Goal: Information Seeking & Learning: Learn about a topic

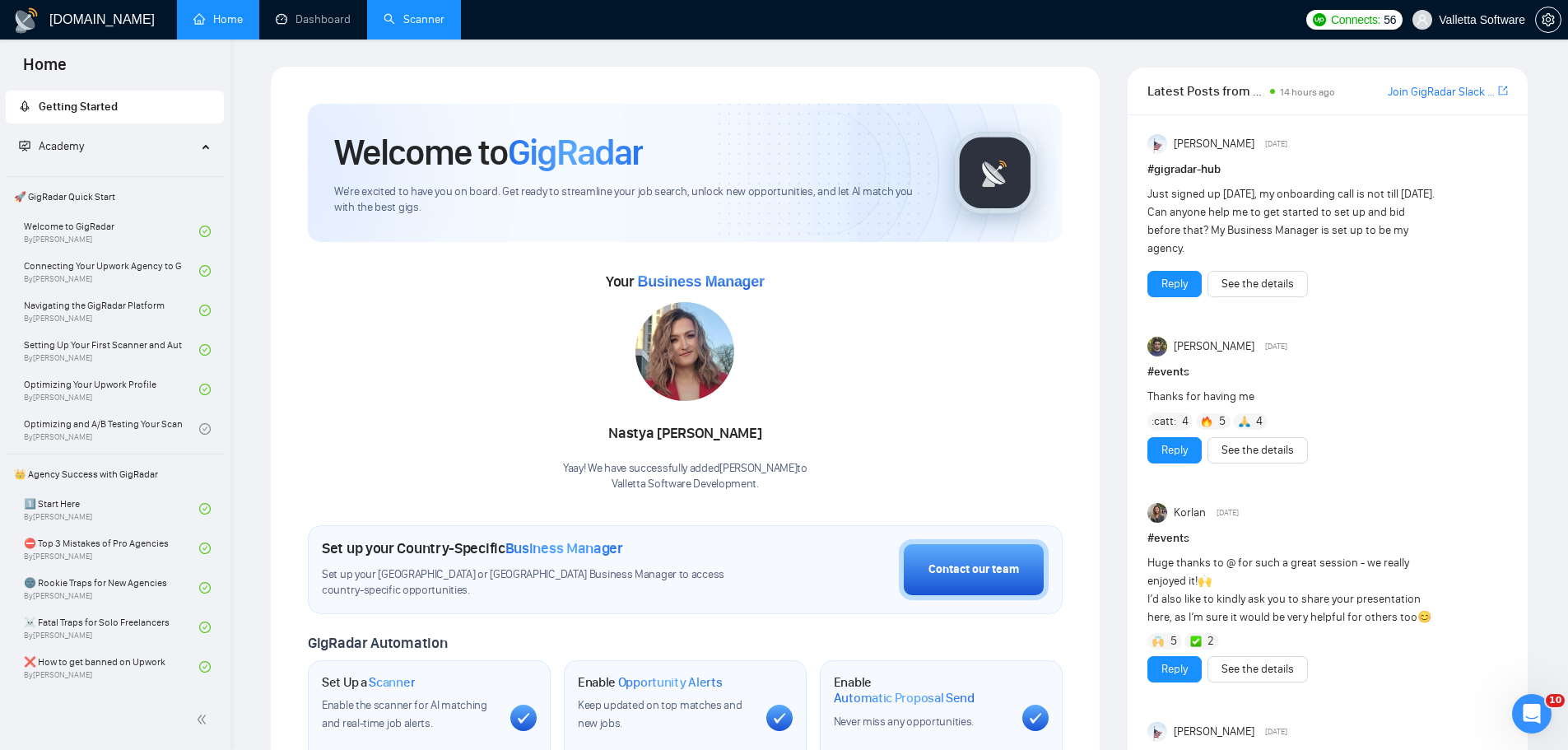
click at [408, 21] on link "Scanner" at bounding box center [414, 19] width 61 height 14
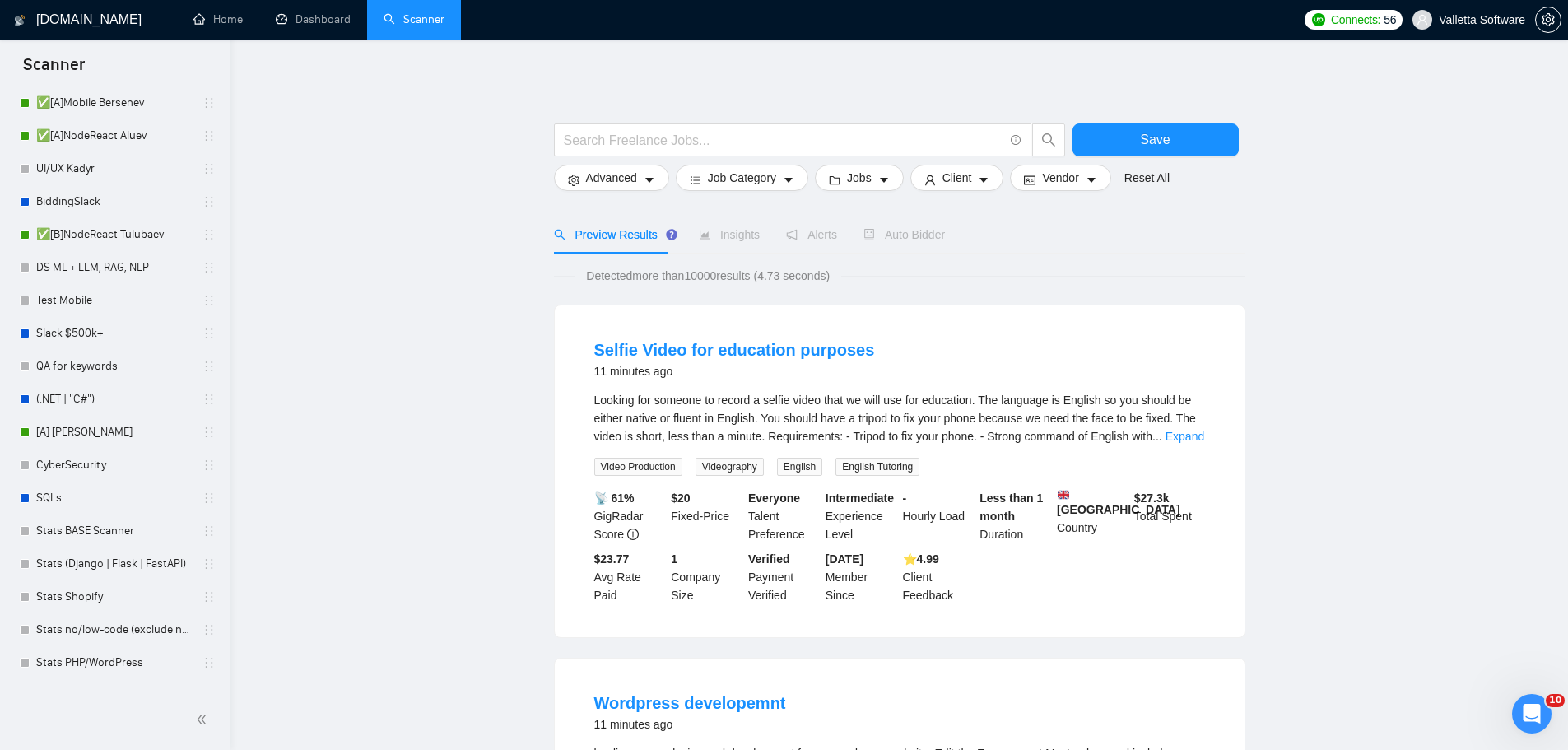
scroll to position [730, 0]
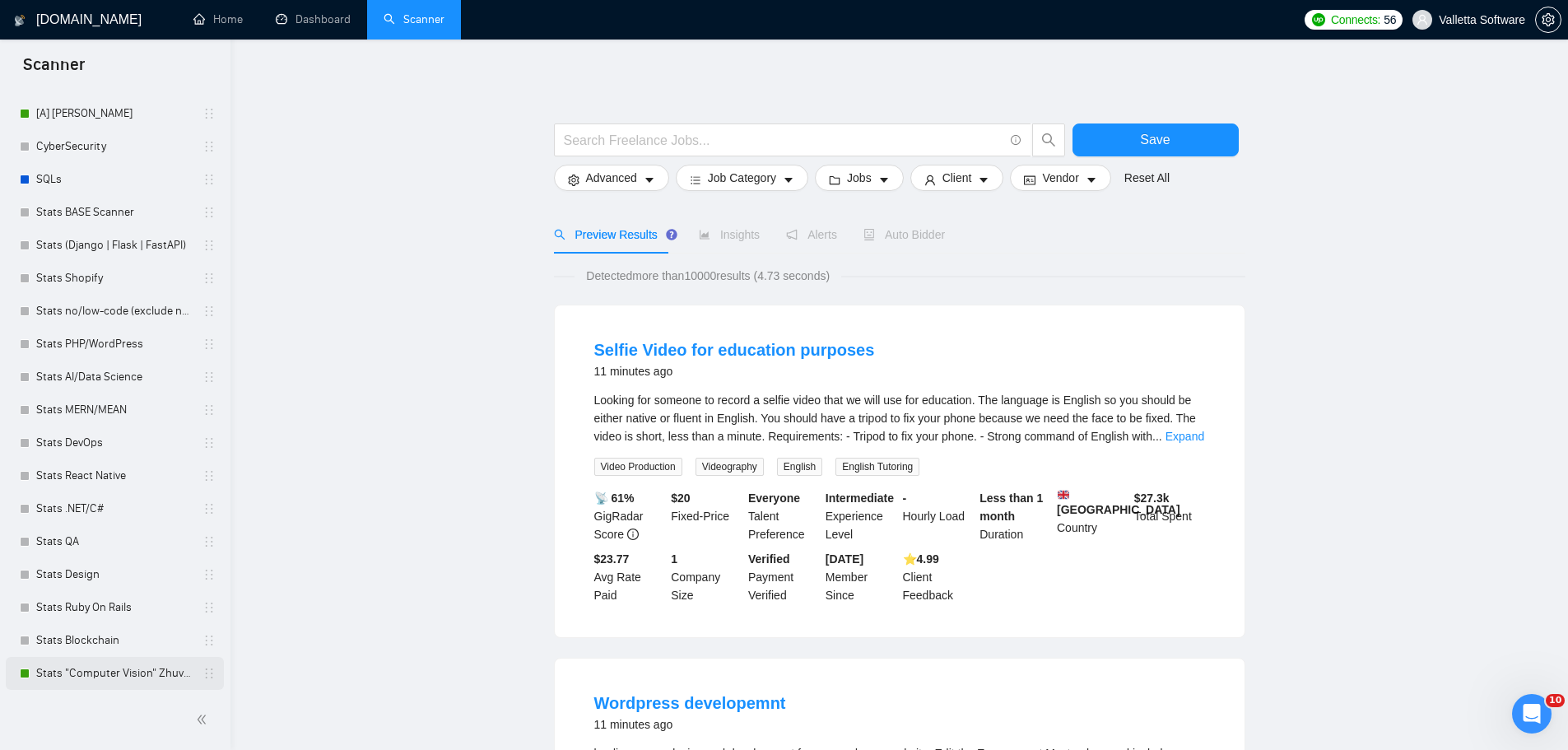
click at [109, 674] on link "Stats "Computer Vision" Zhuvagin" at bounding box center [114, 673] width 157 height 33
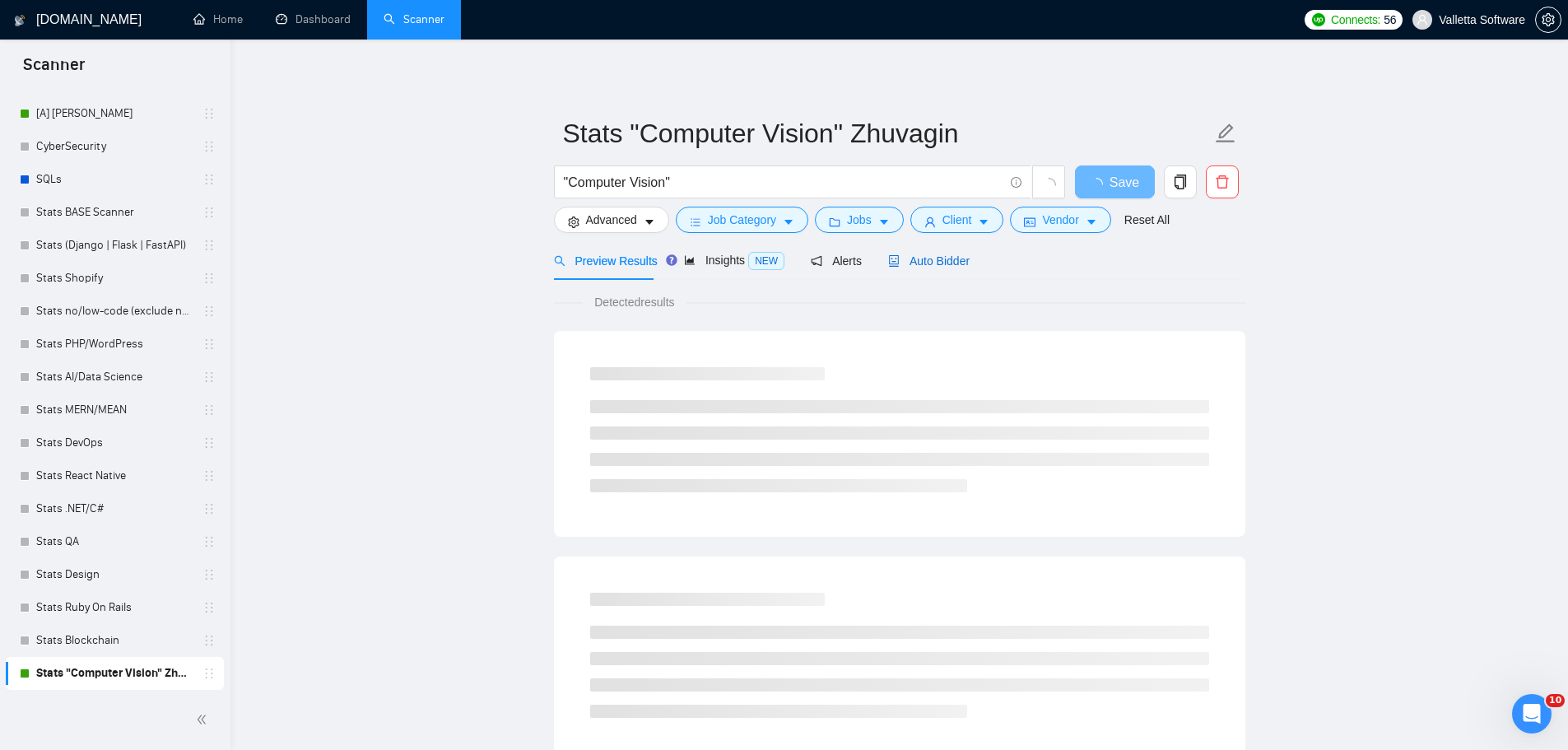
click at [961, 254] on span "Auto Bidder" at bounding box center [928, 261] width 82 height 13
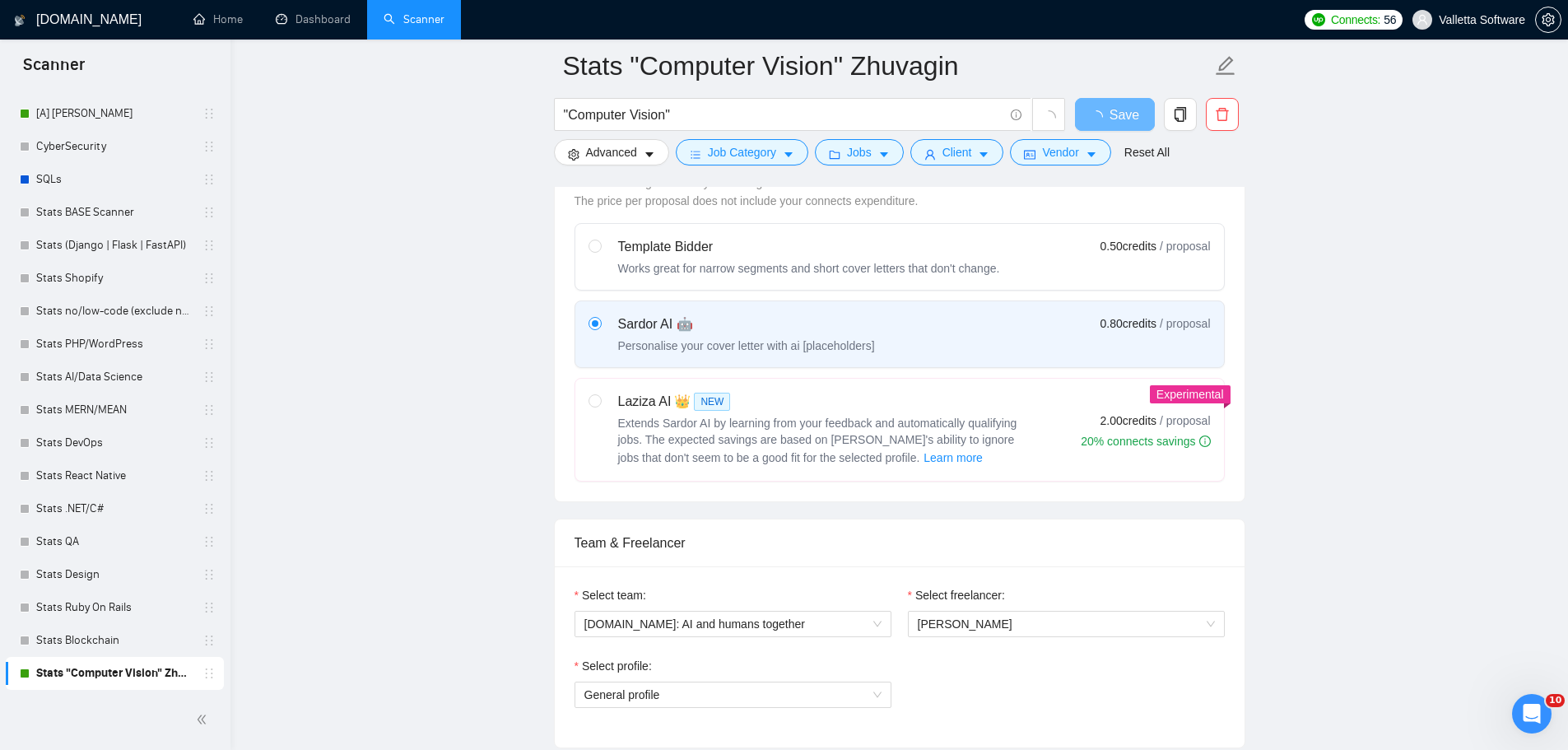
scroll to position [1298, 0]
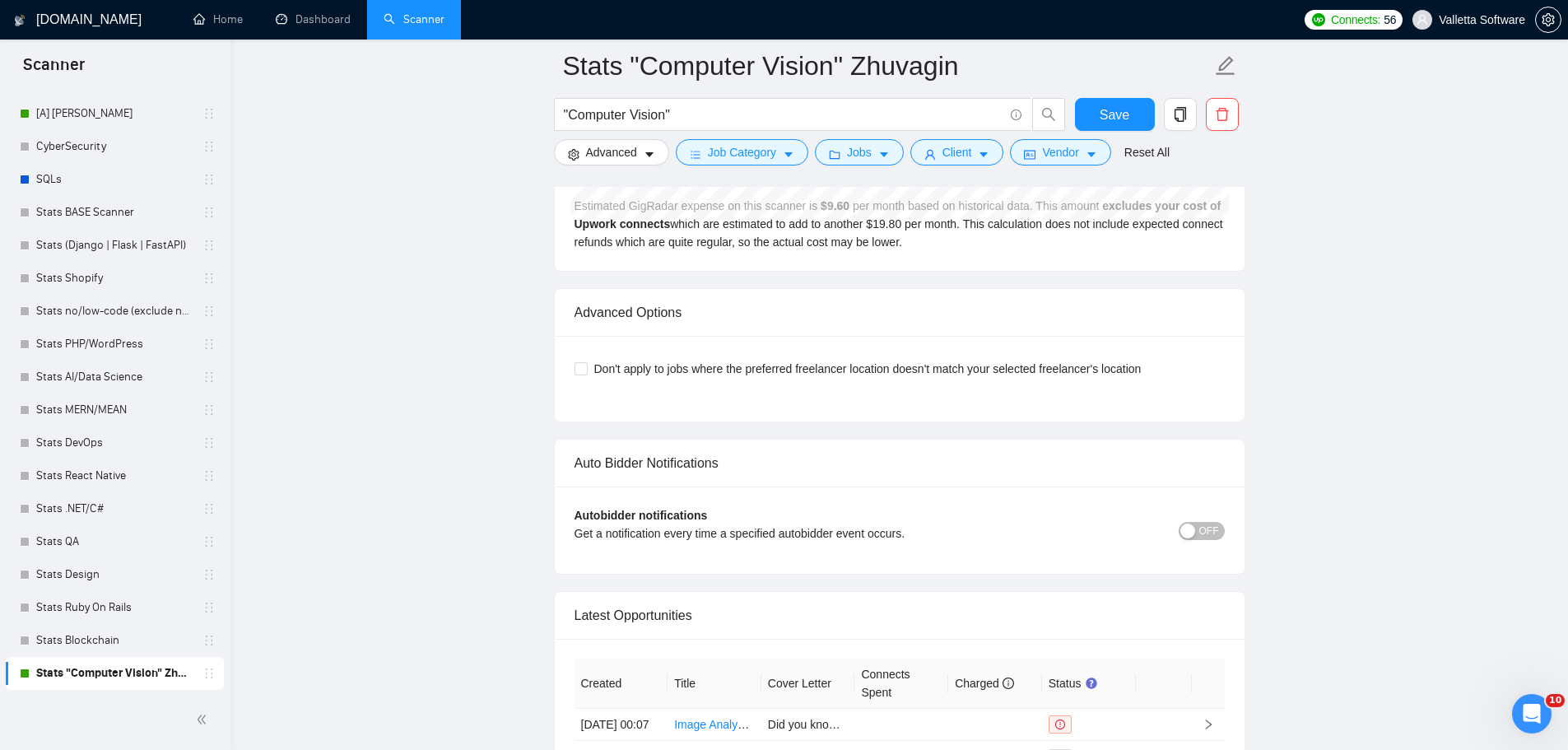
drag, startPoint x: 1371, startPoint y: 540, endPoint x: 1384, endPoint y: 577, distance: 39.2
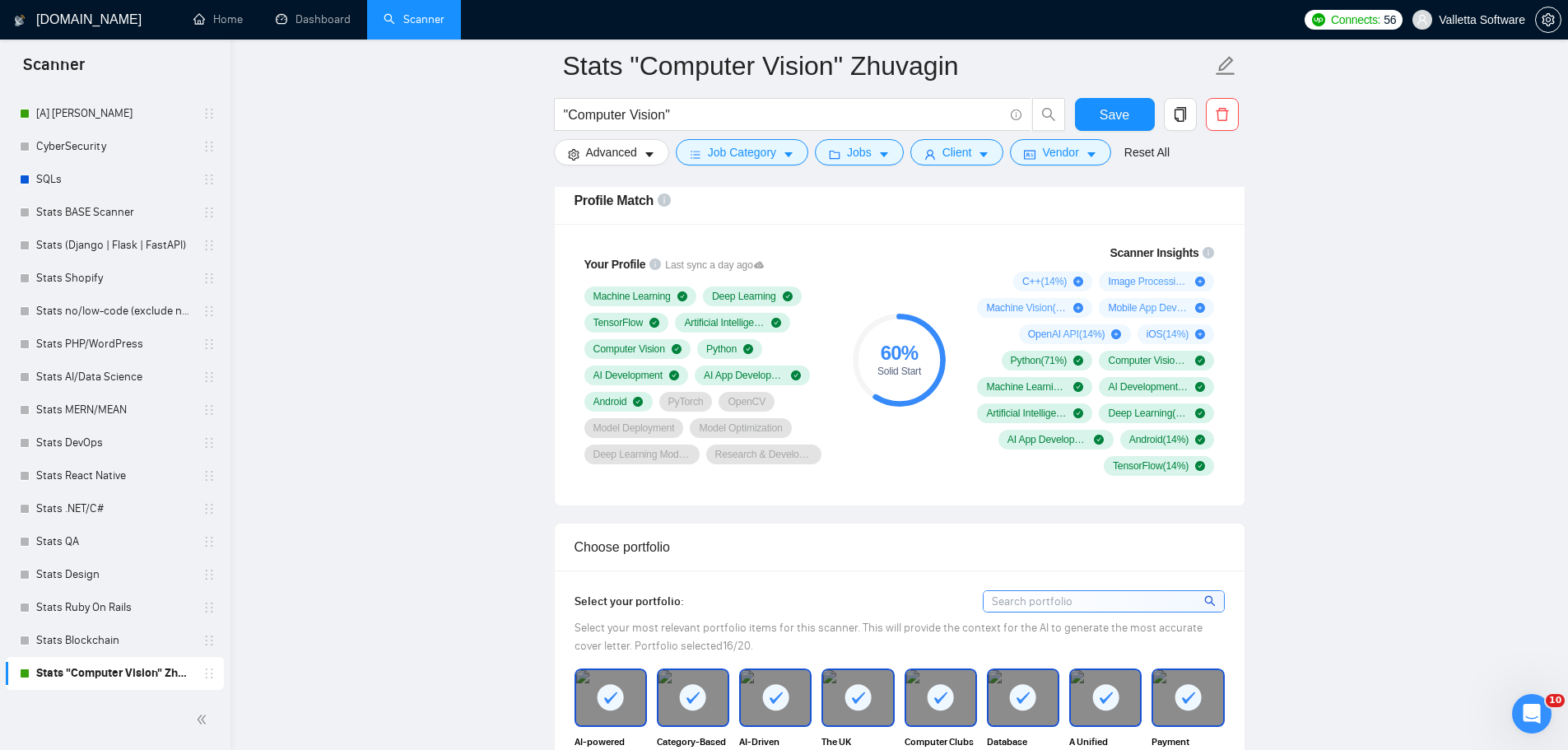
scroll to position [296, 0]
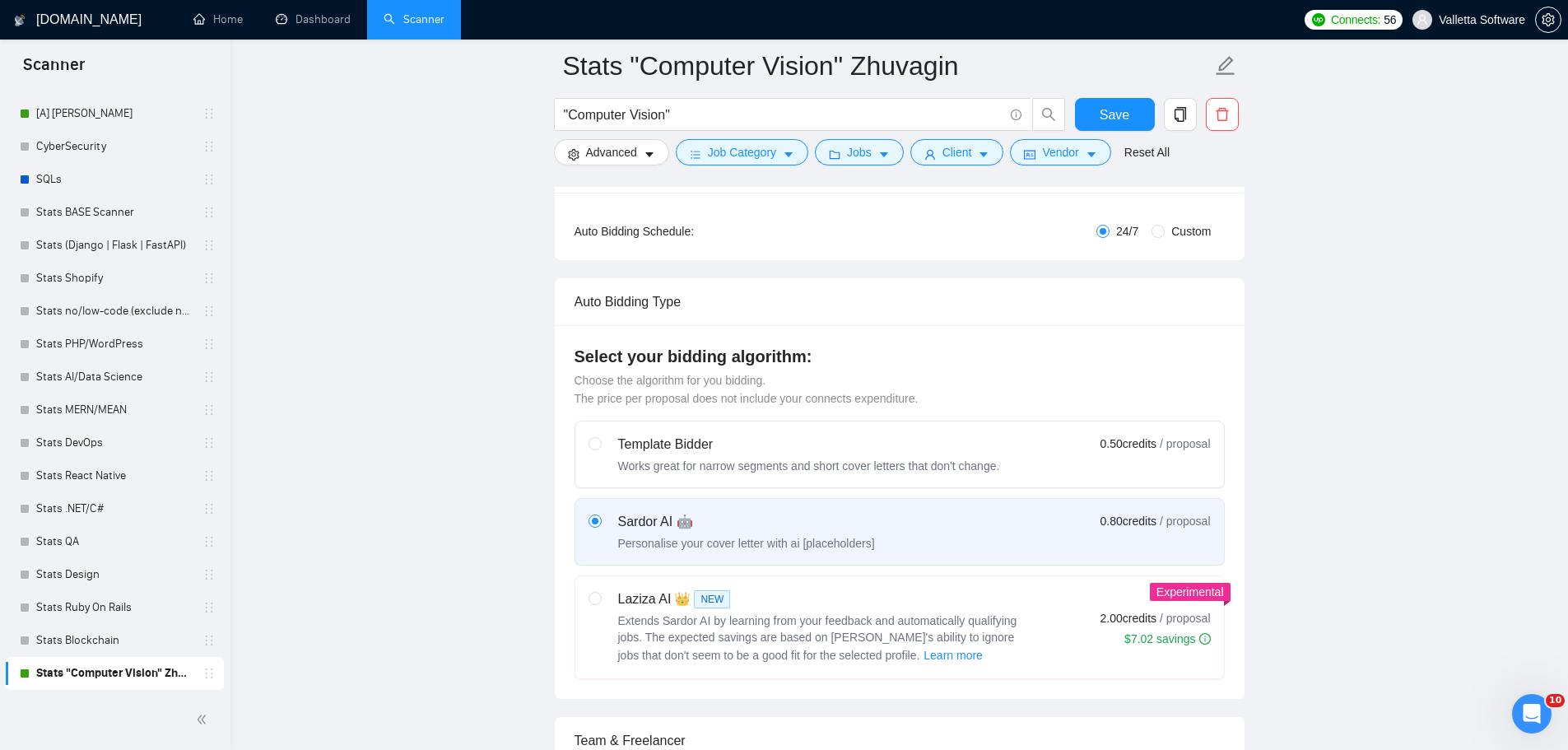
drag, startPoint x: 1262, startPoint y: 306, endPoint x: 1234, endPoint y: 189, distance: 120.3
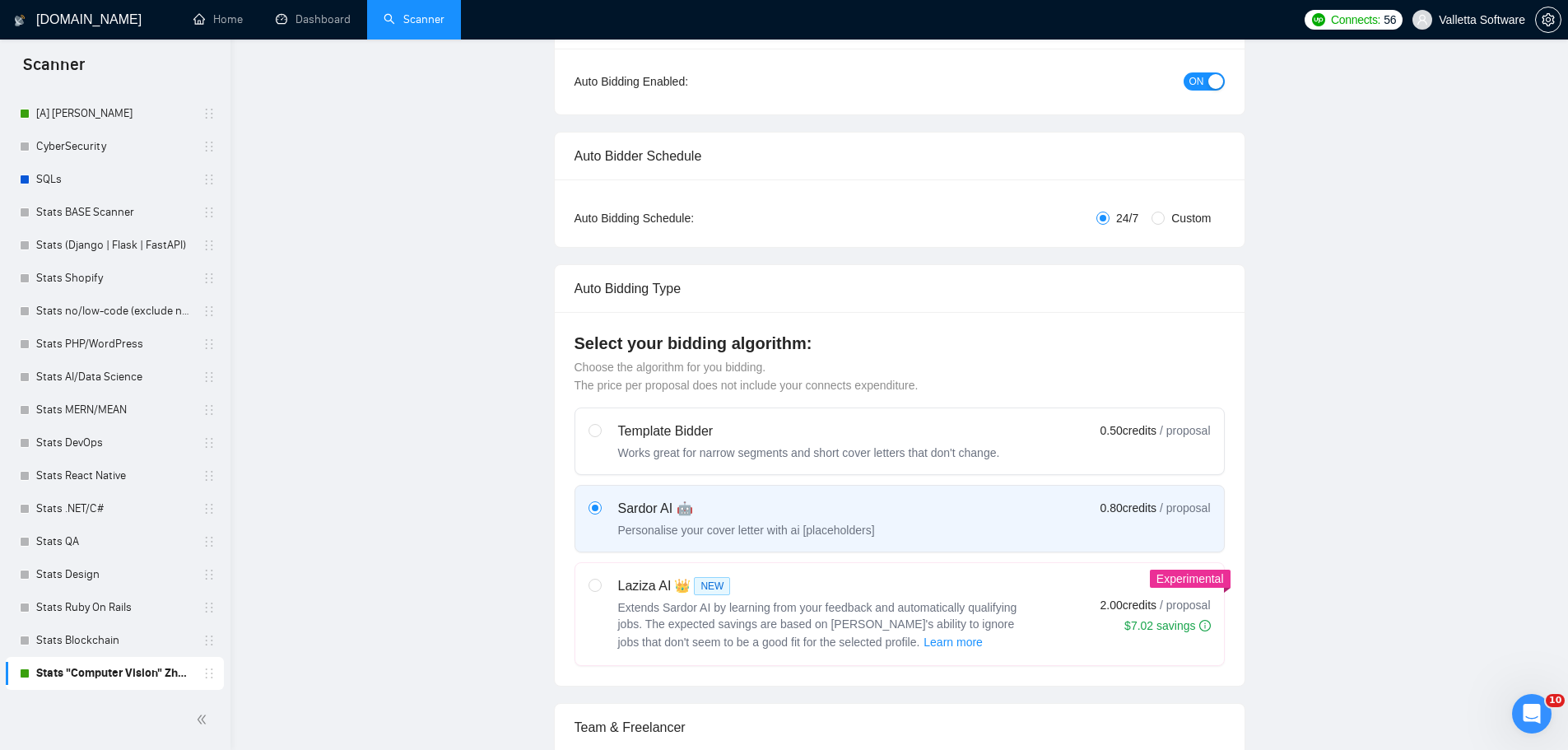
scroll to position [0, 0]
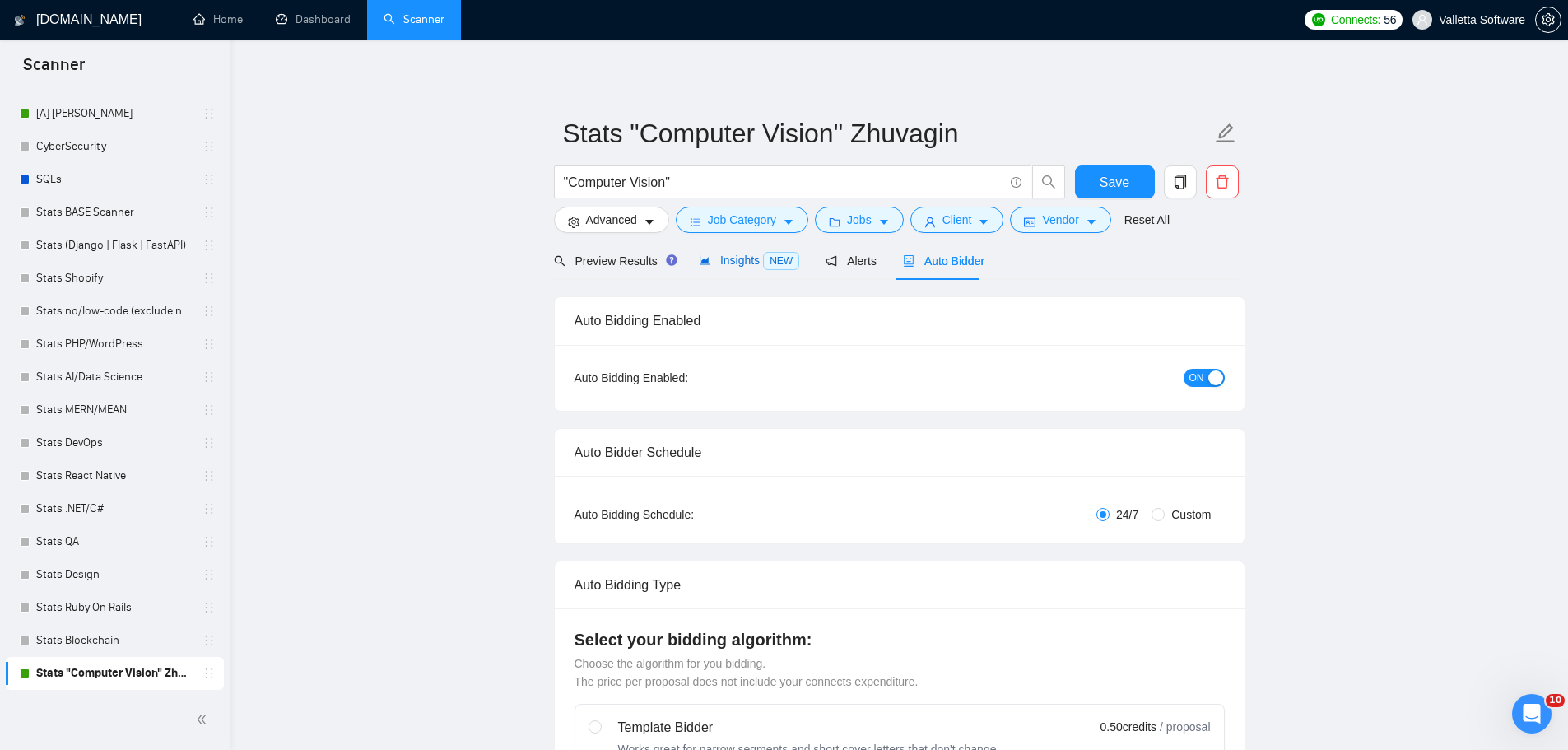
click at [733, 260] on span "Insights NEW" at bounding box center [748, 260] width 100 height 13
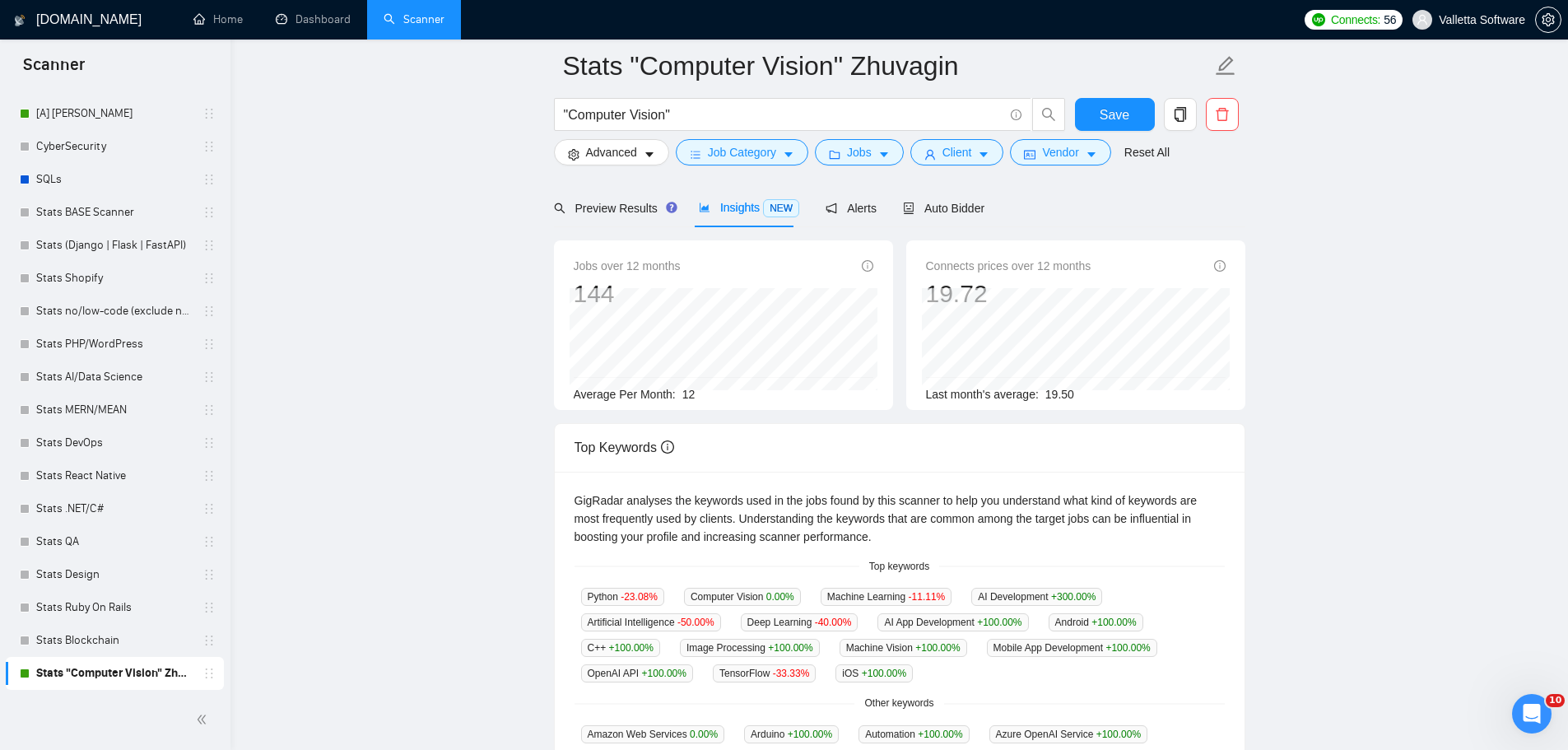
scroll to position [165, 0]
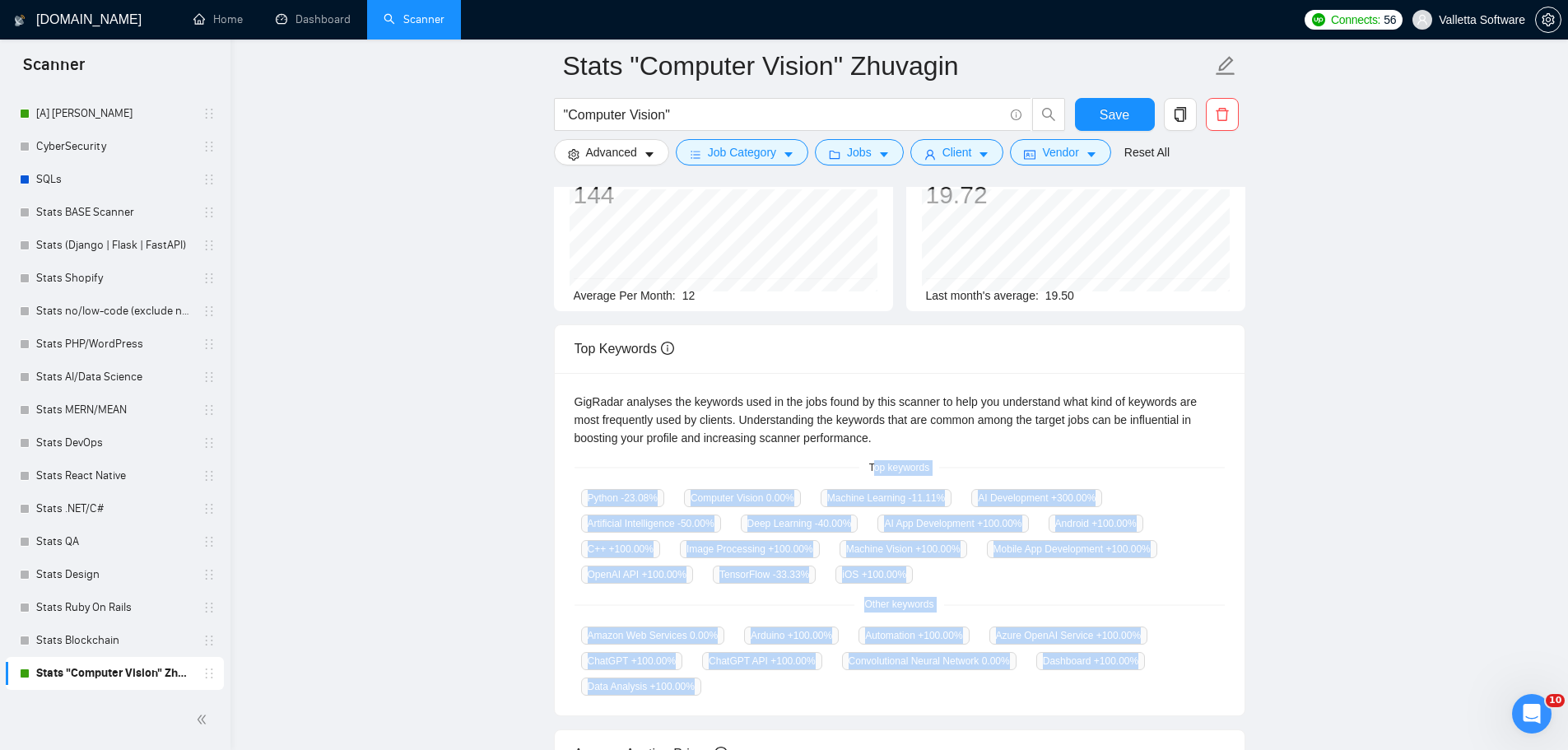
drag, startPoint x: 876, startPoint y: 461, endPoint x: 1022, endPoint y: 688, distance: 269.9
click at [1022, 690] on div "GigRadar analyses the keywords used in the jobs found by this scanner to help y…" at bounding box center [899, 545] width 689 height 343
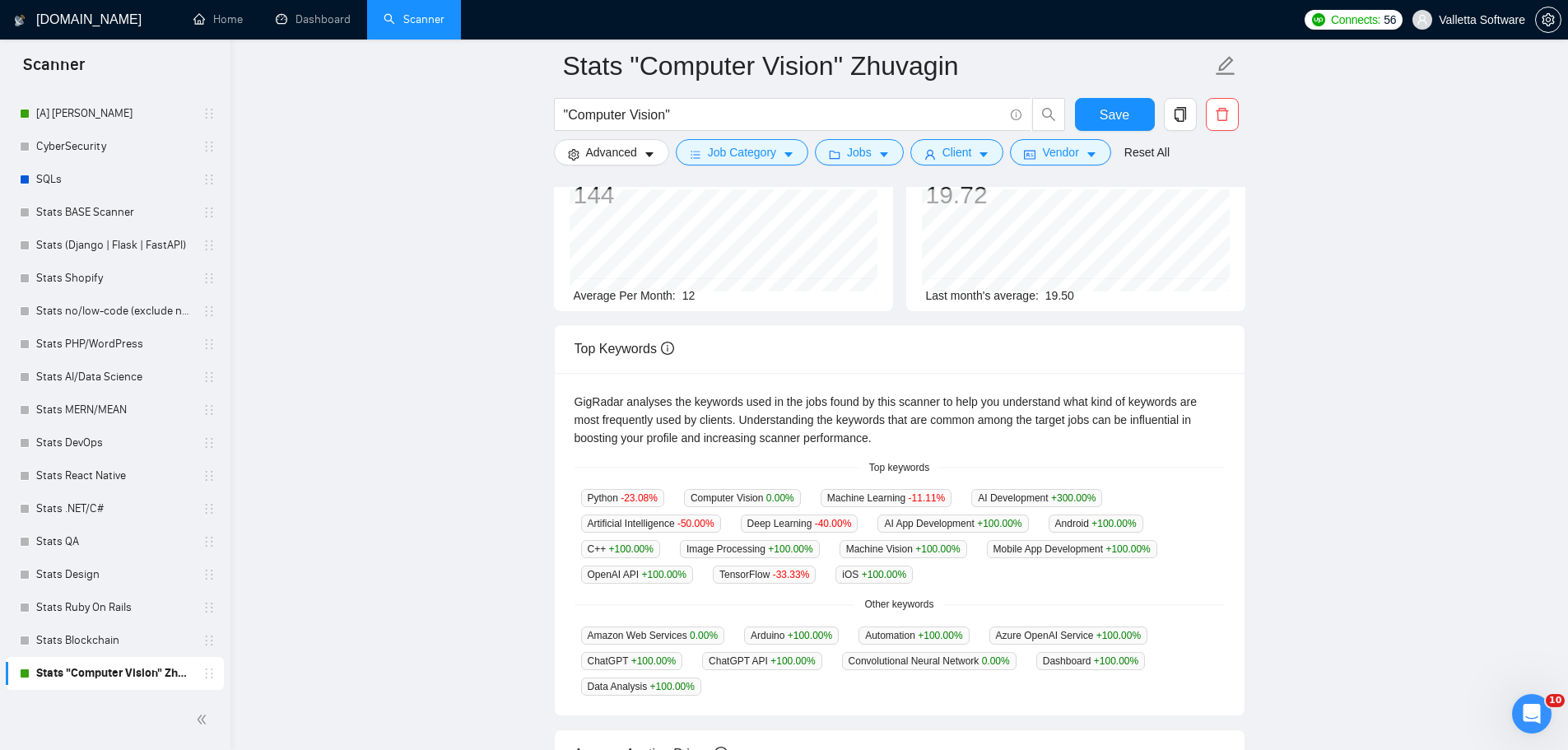
click at [1113, 444] on div "GigRadar analyses the keywords used in the jobs found by this scanner to help y…" at bounding box center [899, 419] width 650 height 55
click at [1255, 629] on main "Stats "Computer Vision" Zhuvagin "Computer Vision" Save Advanced Job Category J…" at bounding box center [899, 472] width 1284 height 1142
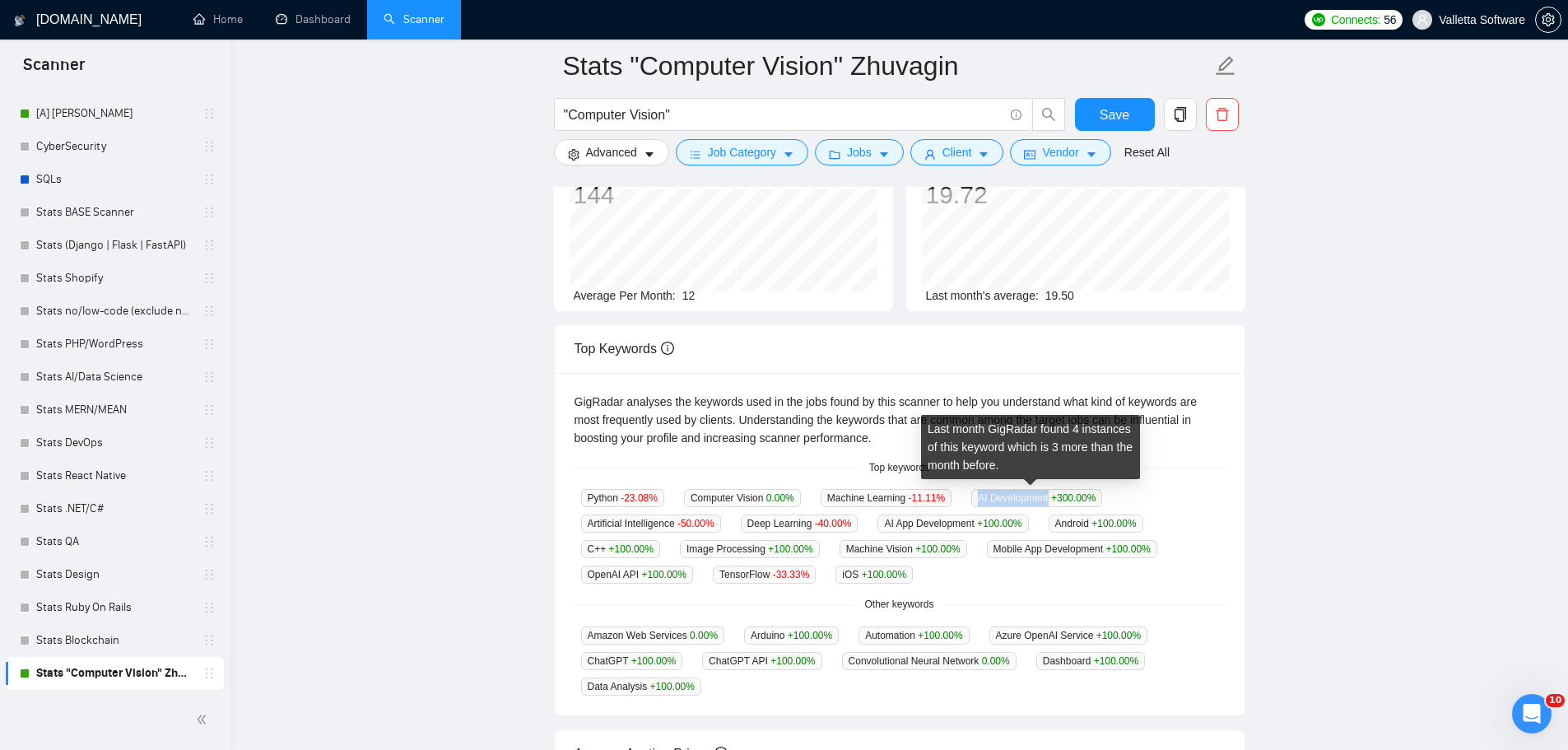
drag, startPoint x: 970, startPoint y: 499, endPoint x: 1044, endPoint y: 500, distance: 74.0
click at [1044, 500] on span "AI Development +300.00 %" at bounding box center [1036, 498] width 130 height 19
copy span "AI Development"
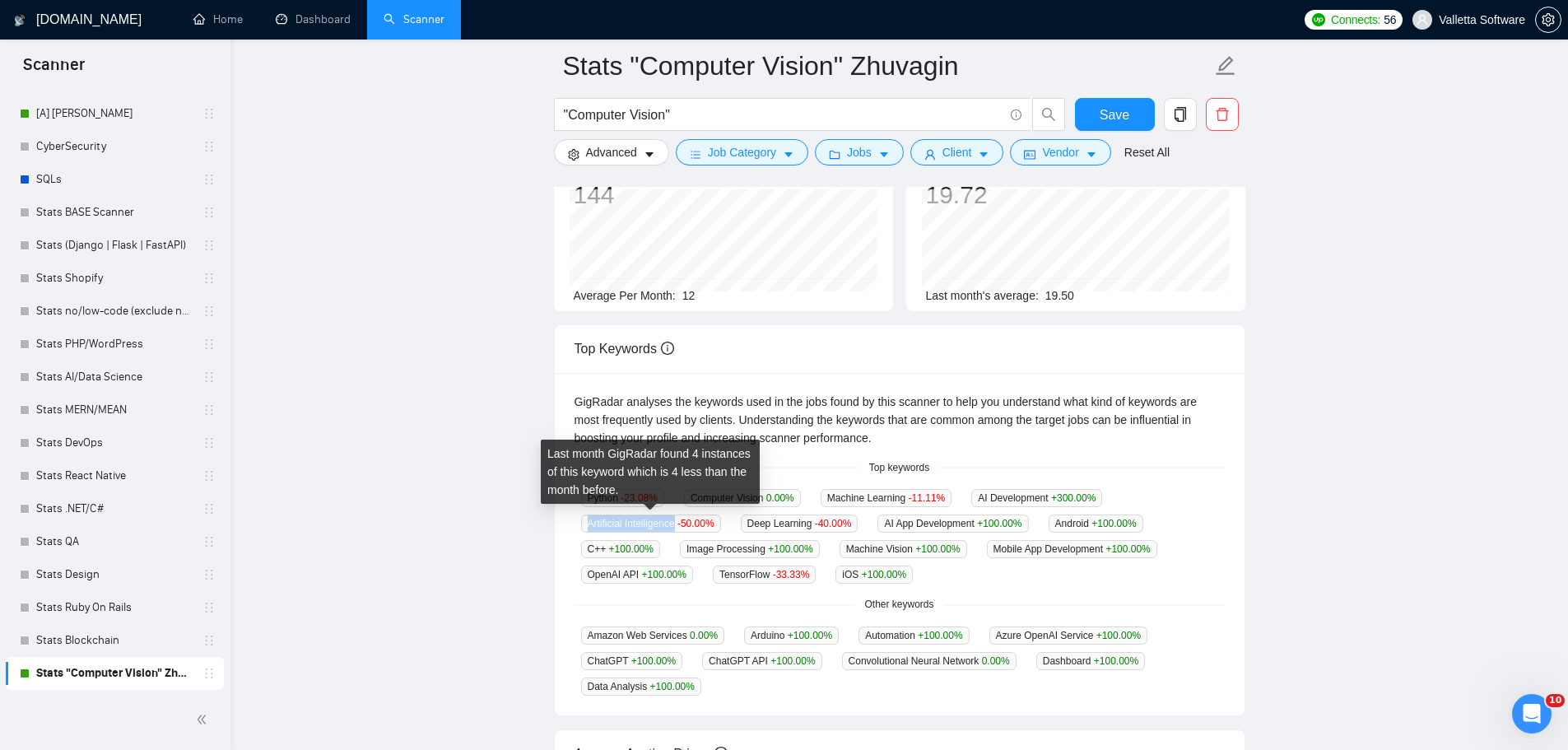
drag, startPoint x: 603, startPoint y: 524, endPoint x: 674, endPoint y: 527, distance: 71.1
click at [674, 527] on span "Artificial Intelligence -50.00 %" at bounding box center [651, 524] width 140 height 19
copy span "Artificial Intelligence"
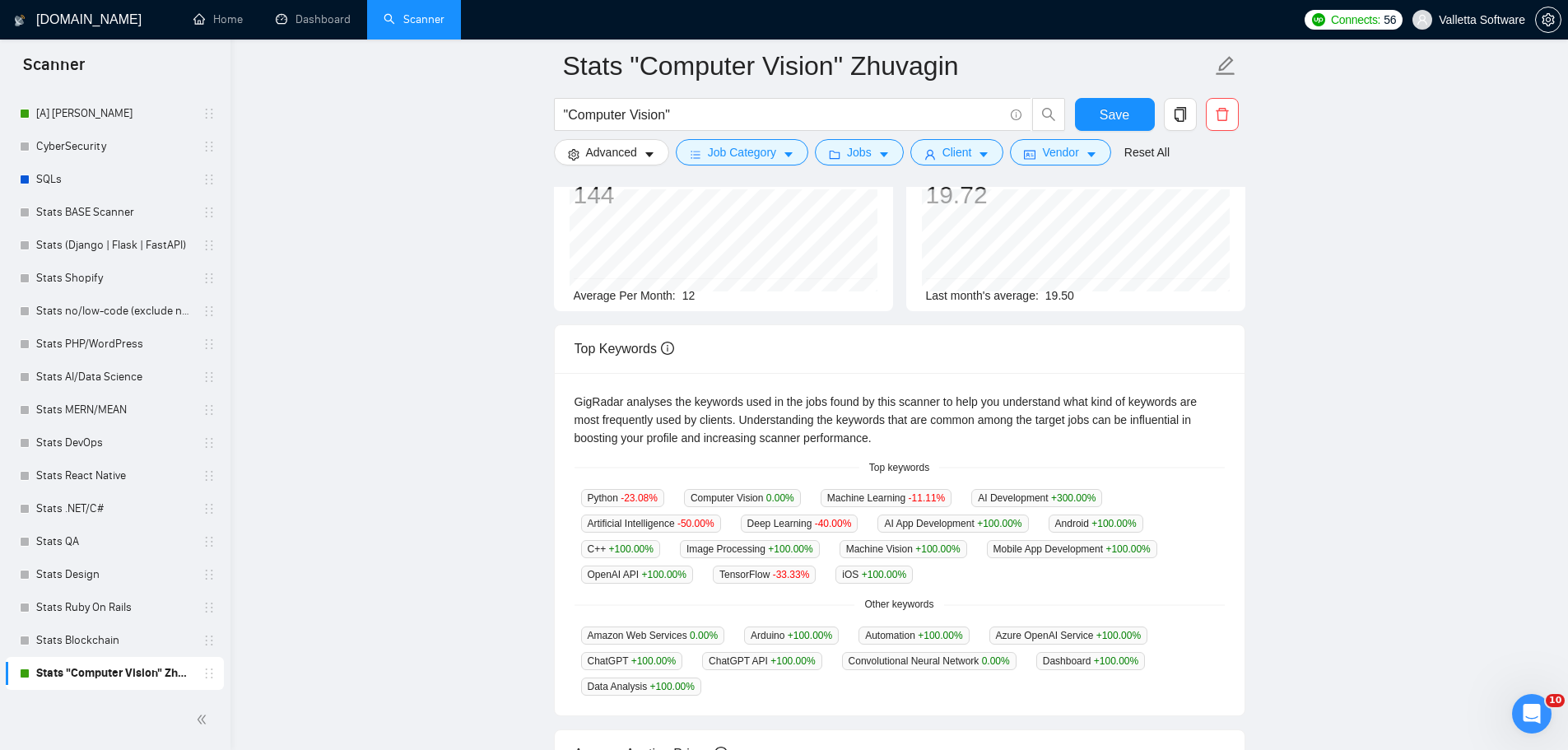
click at [996, 571] on div "Python -23.08 % Computer Vision 0.00 % Machine Learning -11.11 % AI Development…" at bounding box center [899, 535] width 650 height 95
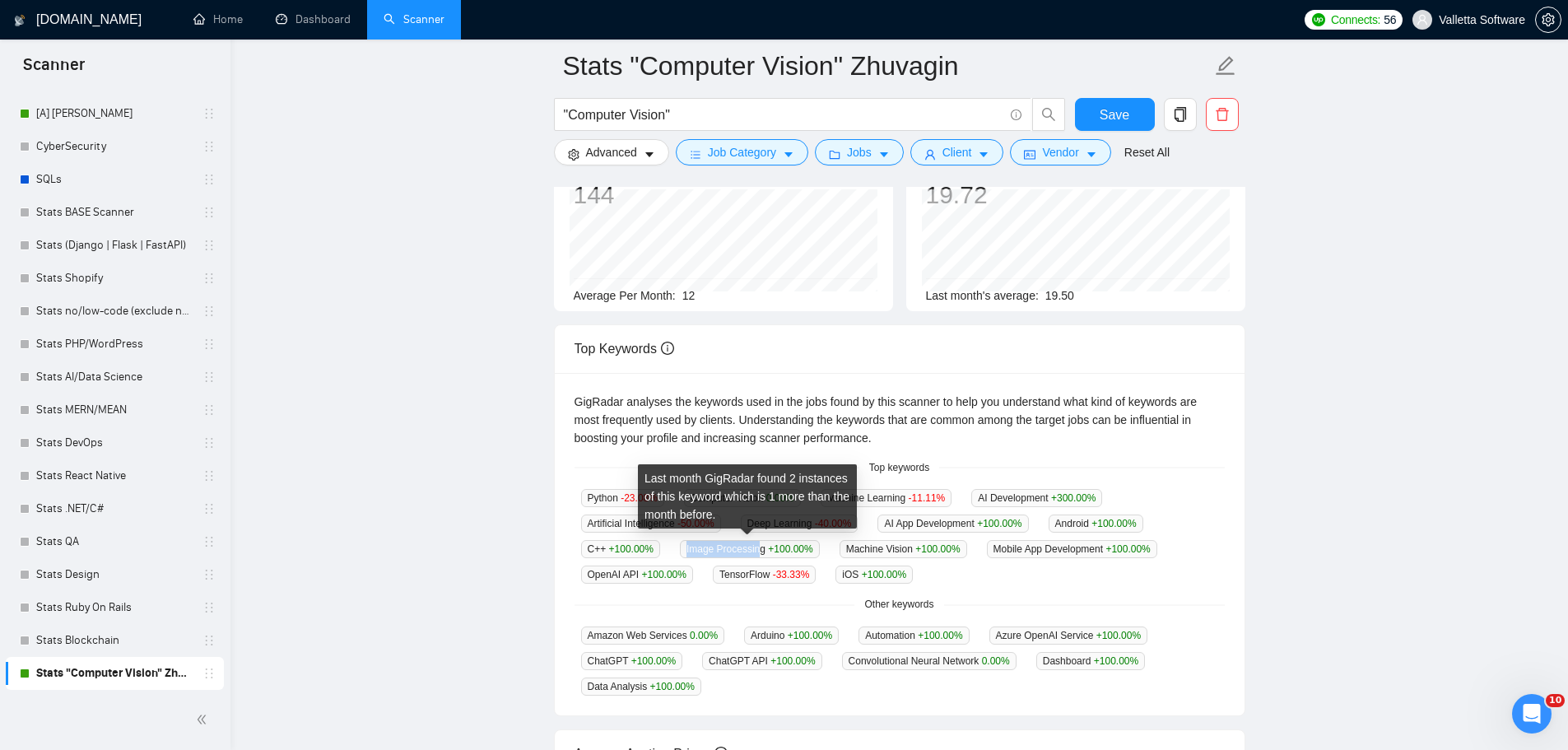
drag, startPoint x: 686, startPoint y: 548, endPoint x: 760, endPoint y: 549, distance: 74.0
click at [760, 549] on span "Image Processing +100.00 %" at bounding box center [750, 549] width 140 height 19
drag, startPoint x: 763, startPoint y: 544, endPoint x: 682, endPoint y: 546, distance: 81.0
click at [682, 546] on span "Image Processing +100.00 %" at bounding box center [750, 549] width 140 height 19
copy span "Image Processing"
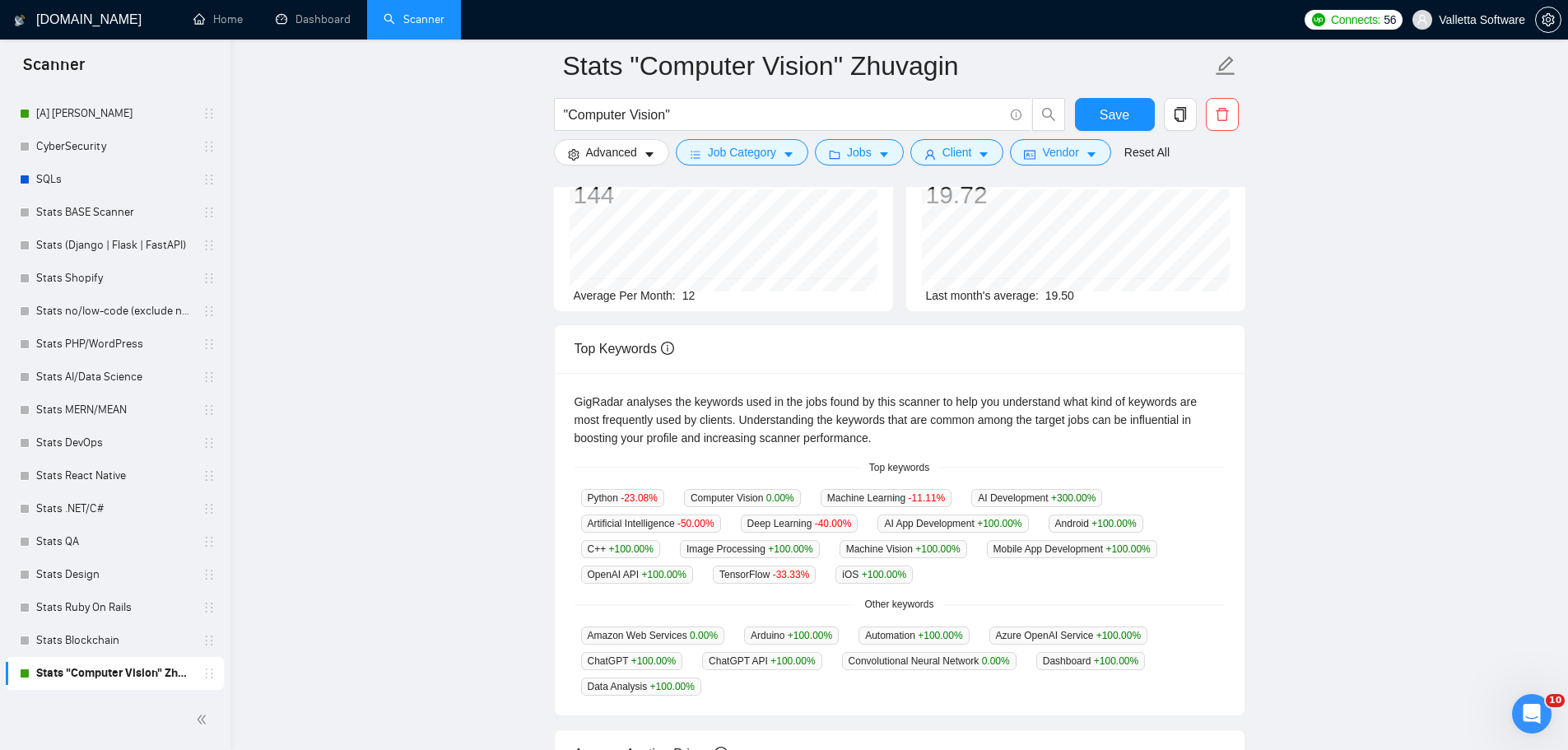
click at [1255, 566] on main "Stats "Computer Vision" Zhuvagin "Computer Vision" Save Advanced Job Category J…" at bounding box center [899, 472] width 1284 height 1142
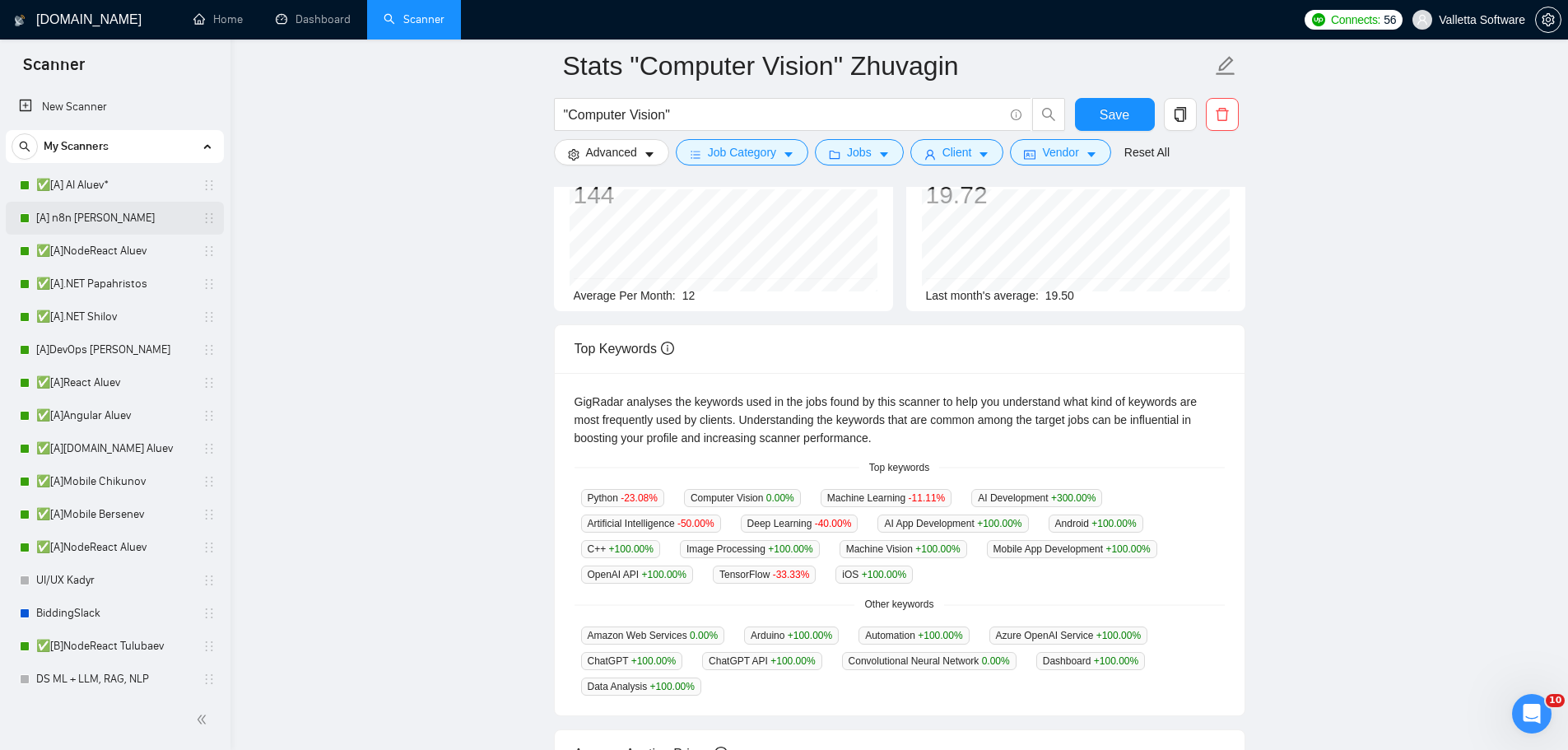
click at [118, 222] on link "[A] n8n [PERSON_NAME]" at bounding box center [114, 218] width 157 height 33
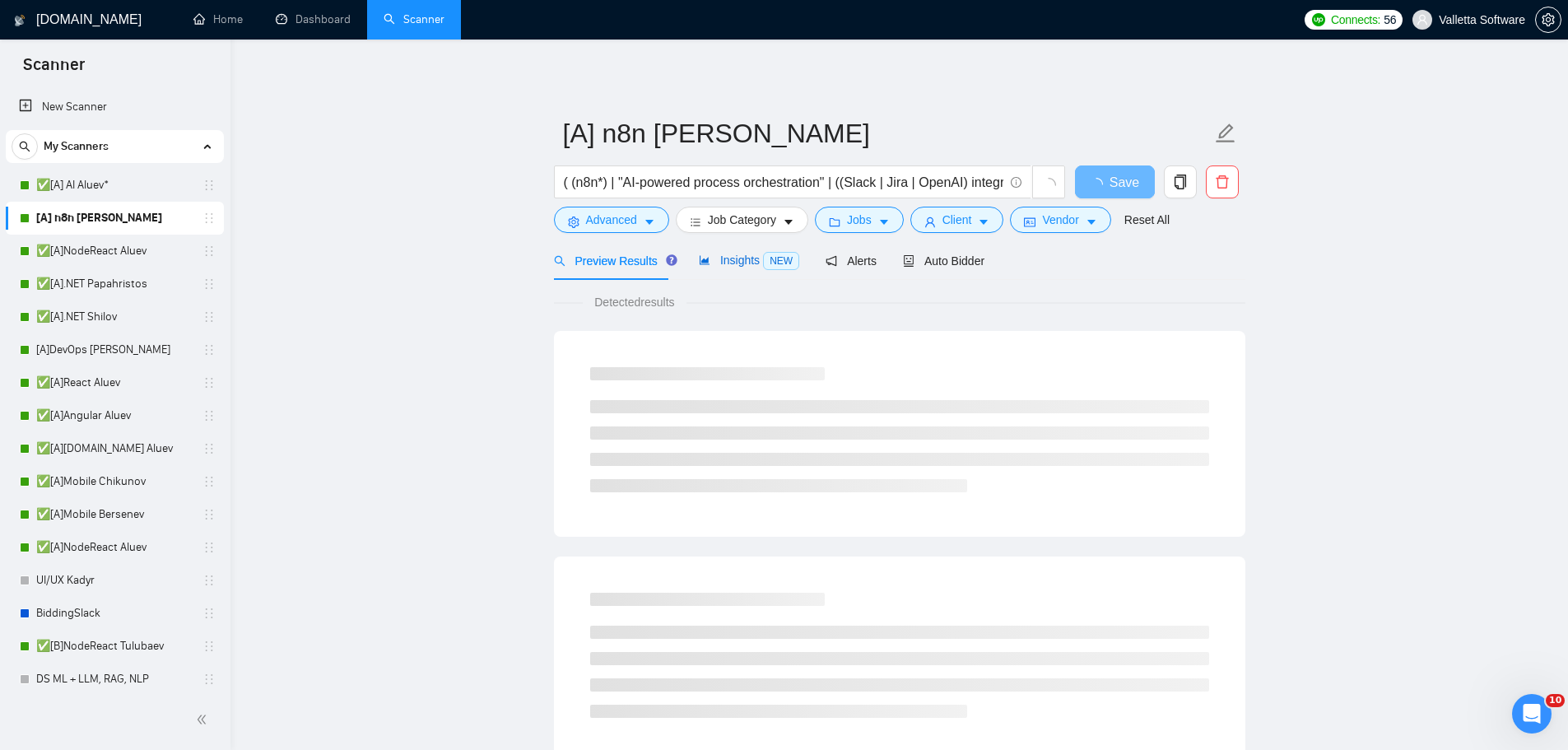
click at [740, 269] on div "Insights NEW" at bounding box center [748, 260] width 100 height 19
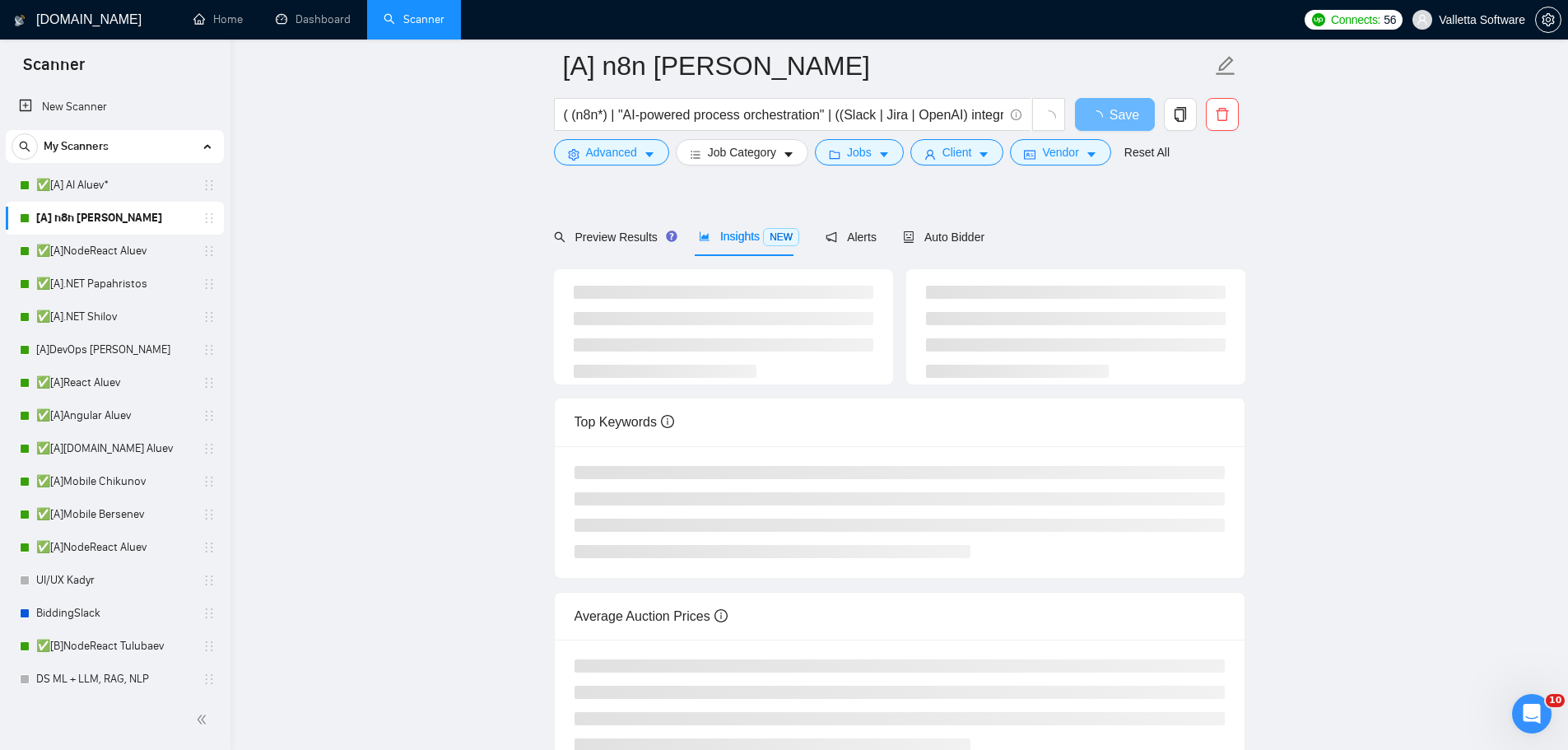
scroll to position [165, 0]
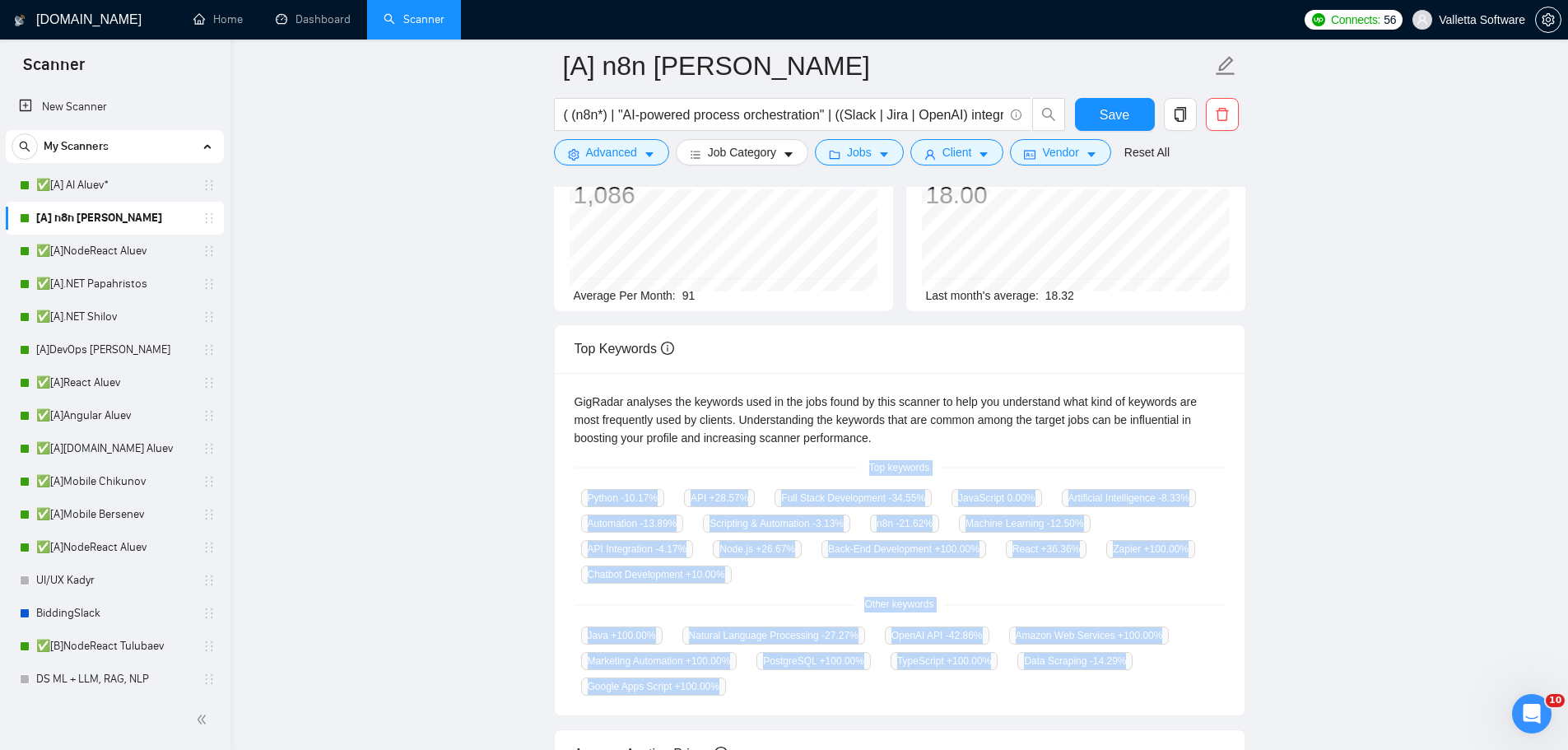
copy div "Top keywords Python -10.17 % API +28.57 % Full Stack Development -34.55 % JavaS…"
drag, startPoint x: 857, startPoint y: 462, endPoint x: 1024, endPoint y: 692, distance: 284.2
click at [1024, 692] on div "GigRadar analyses the keywords used in the jobs found by this scanner to help y…" at bounding box center [899, 545] width 689 height 343
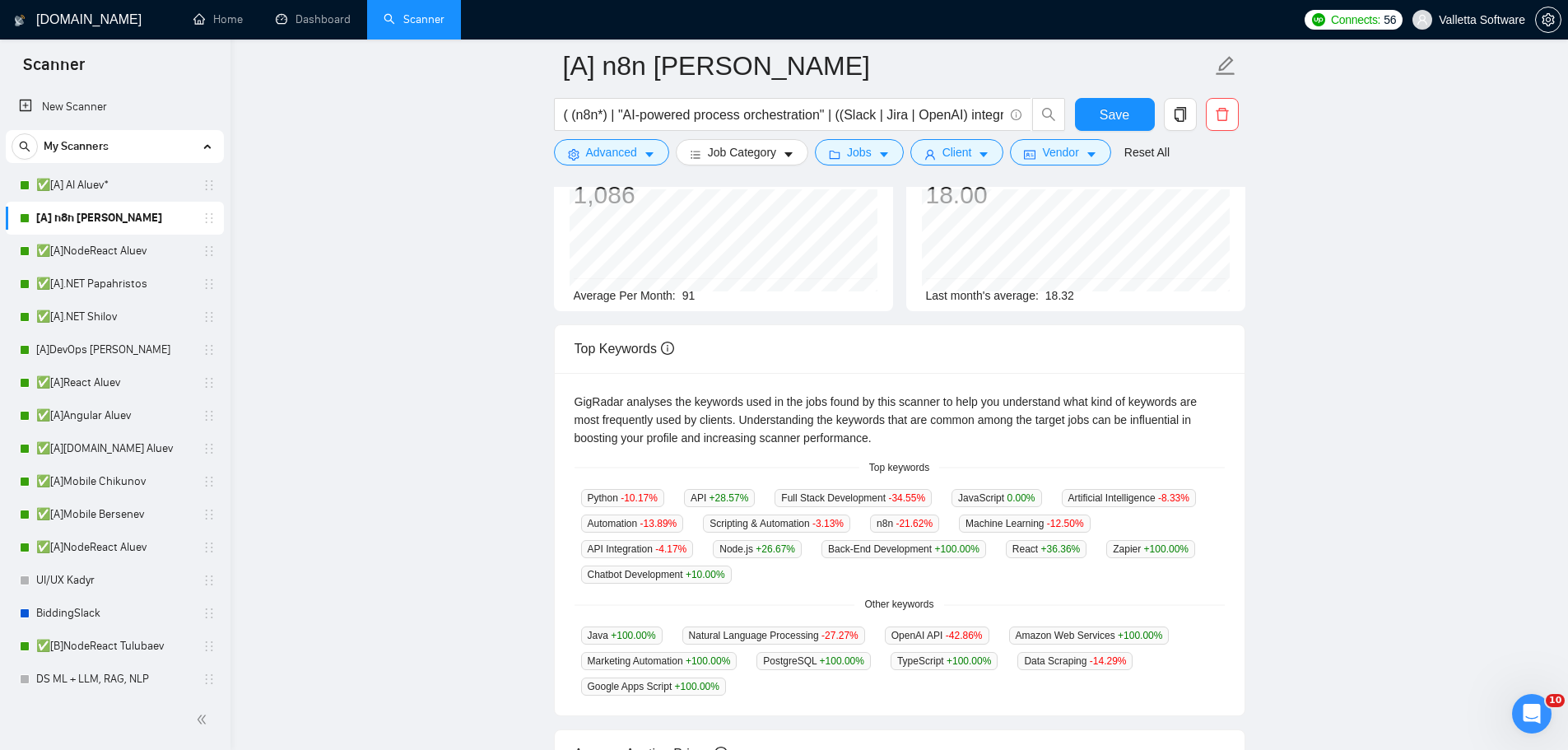
scroll to position [323, 0]
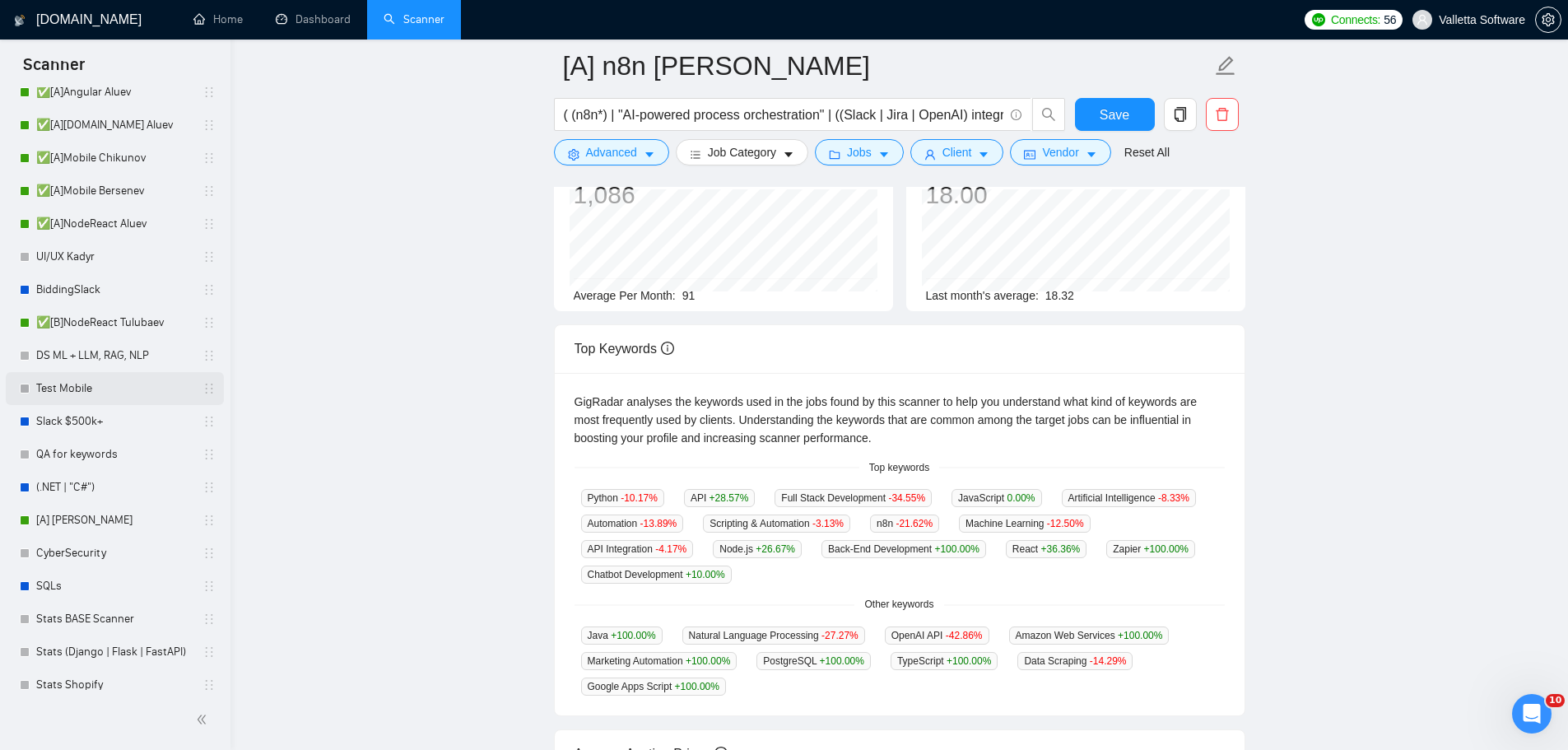
click at [94, 389] on link "Test Mobile" at bounding box center [114, 388] width 157 height 33
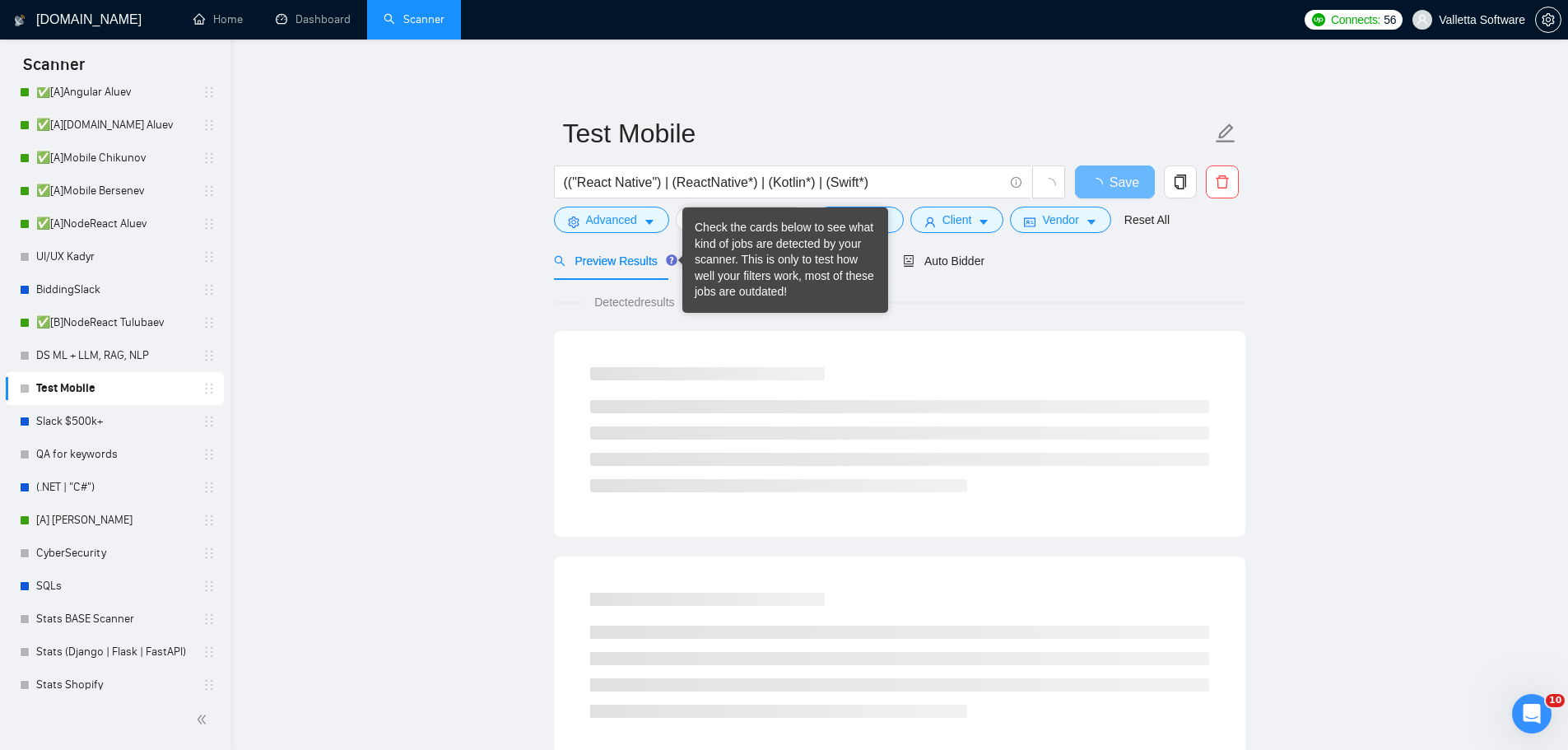
click at [730, 263] on div "Check the cards below to see what kind of jobs are detected by your scanner. Th…" at bounding box center [784, 260] width 181 height 81
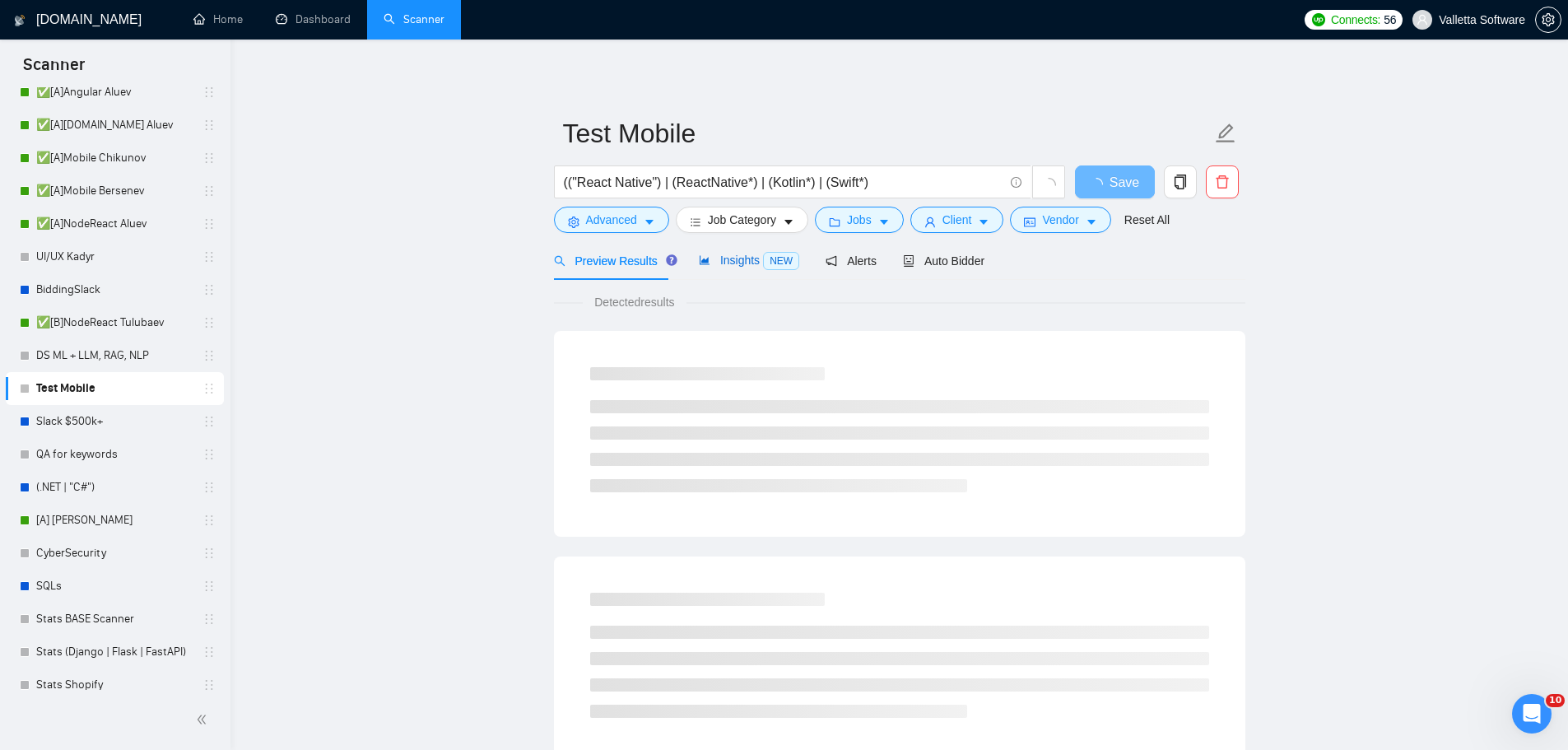
click at [726, 259] on span "Insights NEW" at bounding box center [748, 260] width 100 height 13
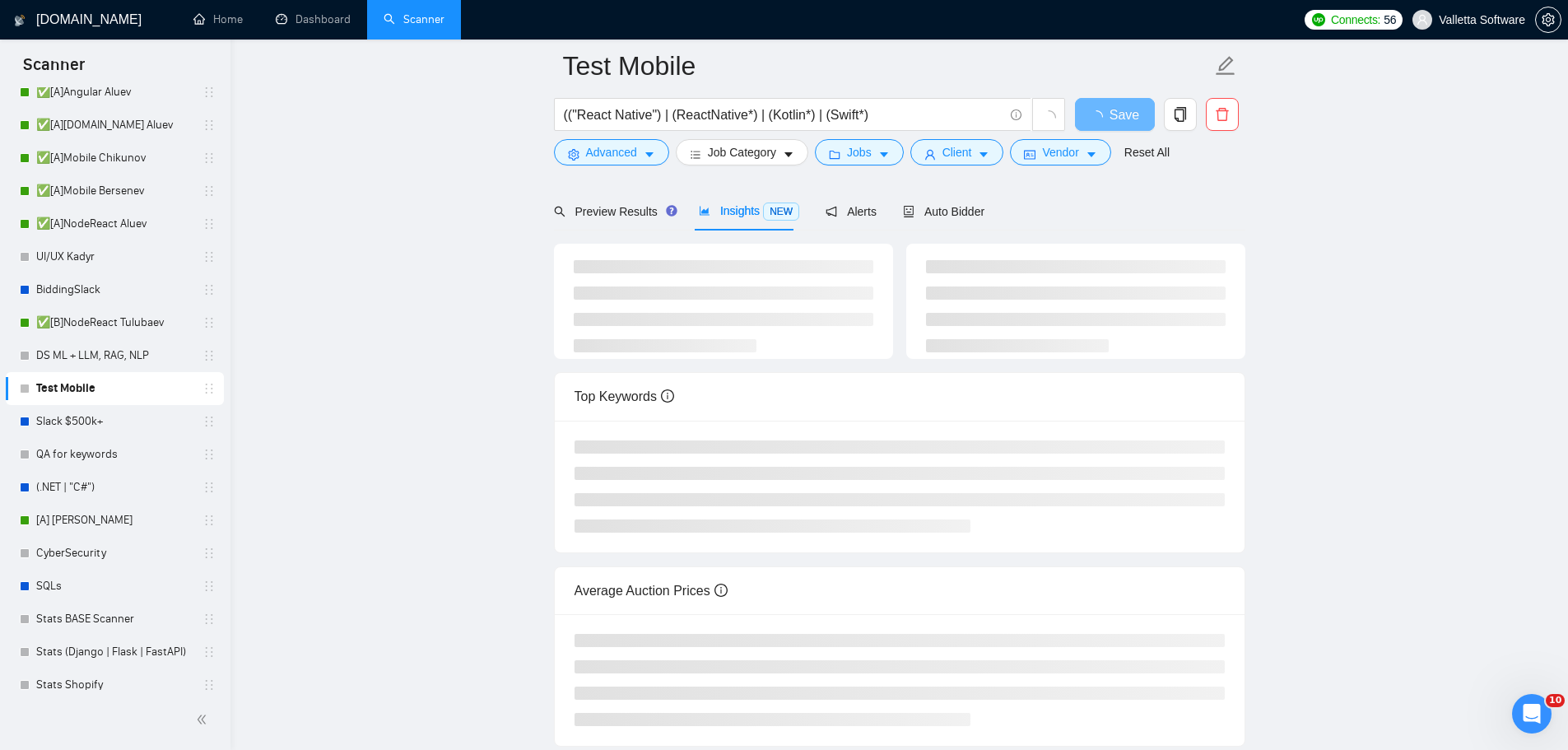
scroll to position [172, 0]
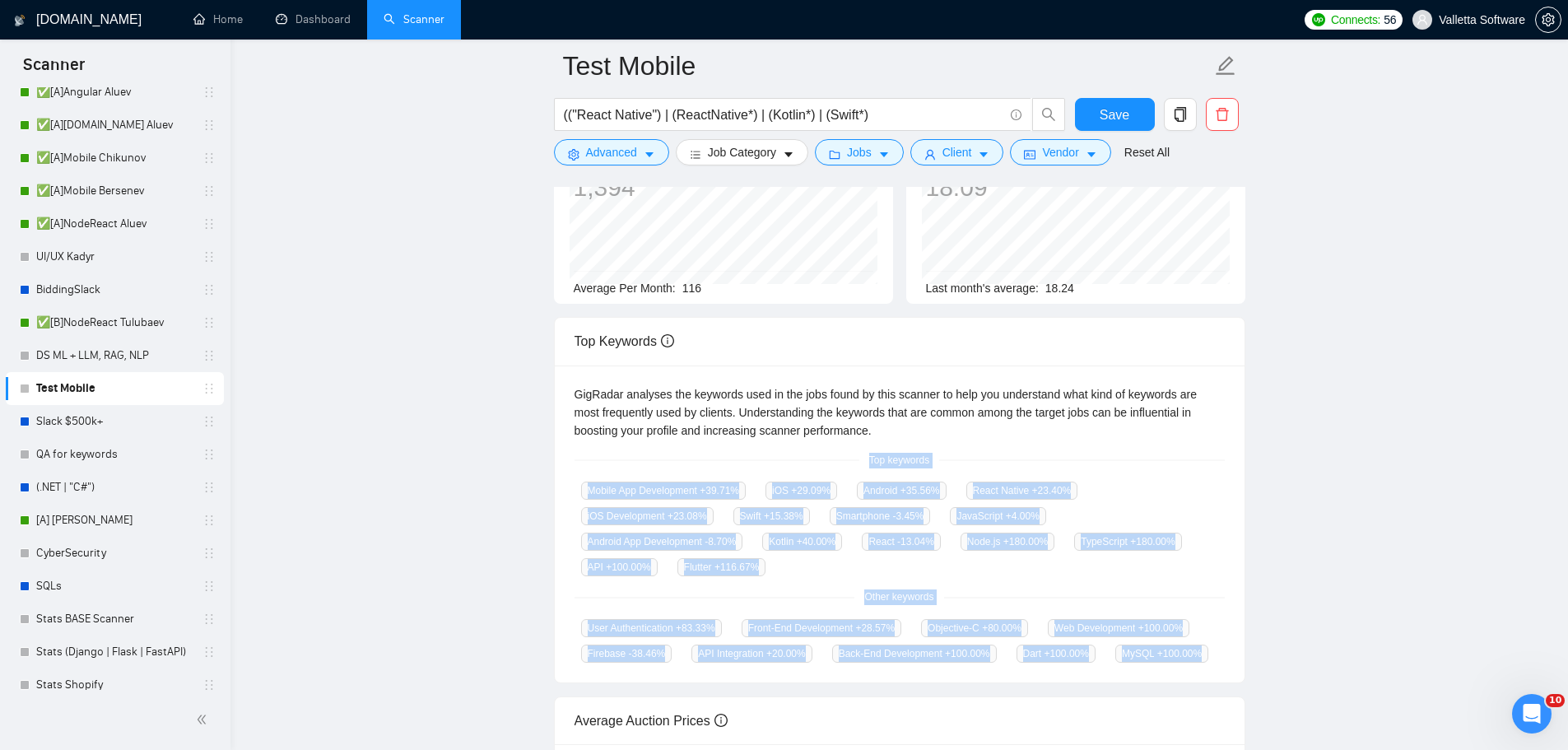
drag, startPoint x: 885, startPoint y: 475, endPoint x: 1206, endPoint y: 653, distance: 367.0
click at [1206, 653] on div "GigRadar analyses the keywords used in the jobs found by this scanner to help y…" at bounding box center [899, 524] width 689 height 317
copy div "Top keywords Mobile App Development +39.71 % iOS +29.09 % Android +35.56 % Reac…"
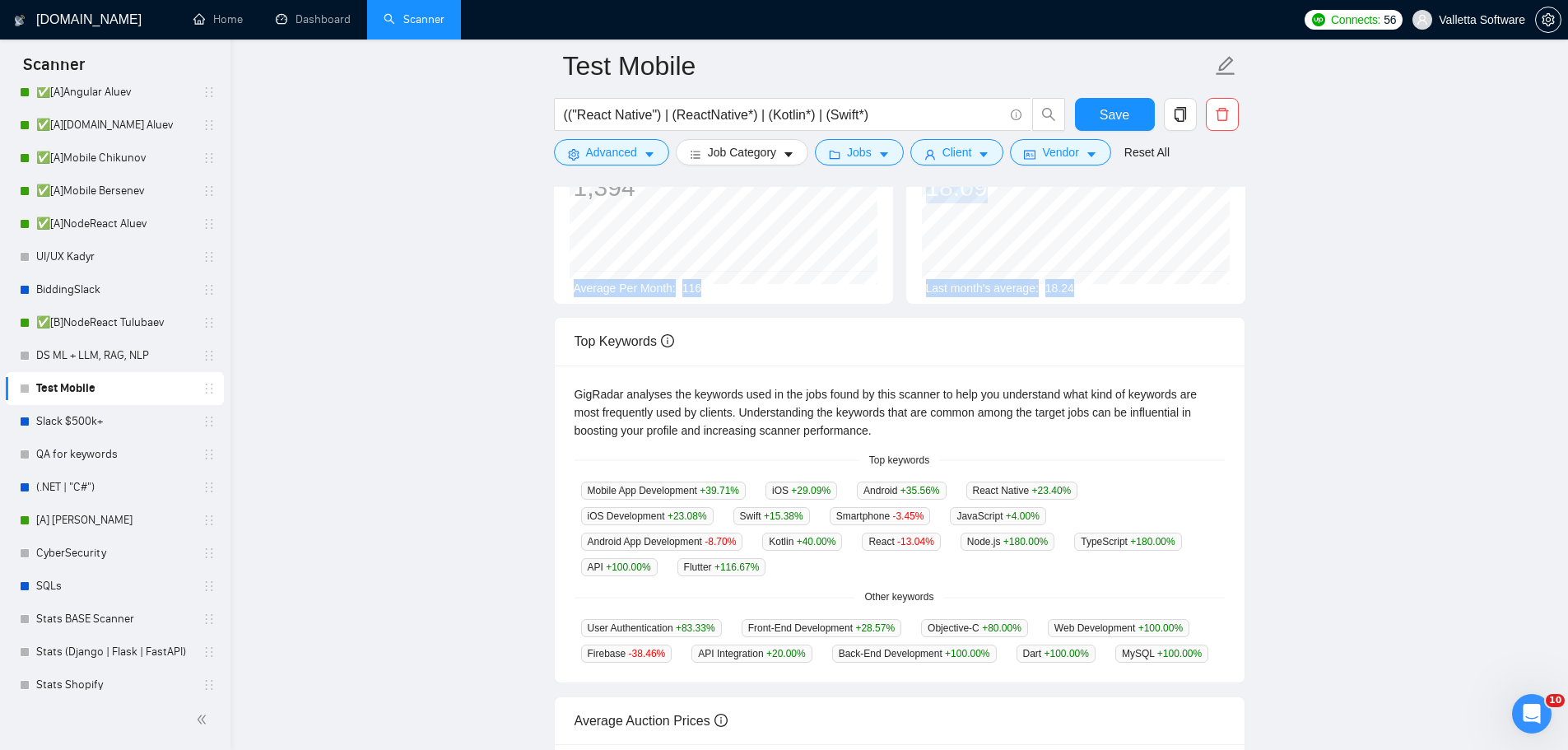
click at [426, 318] on main "Test Mobile (("React Native") | (ReactNative*) | (Kotlin*) | (Swift*) Save Adva…" at bounding box center [899, 452] width 1284 height 1117
click at [85, 449] on link "QA for keywords" at bounding box center [114, 454] width 157 height 33
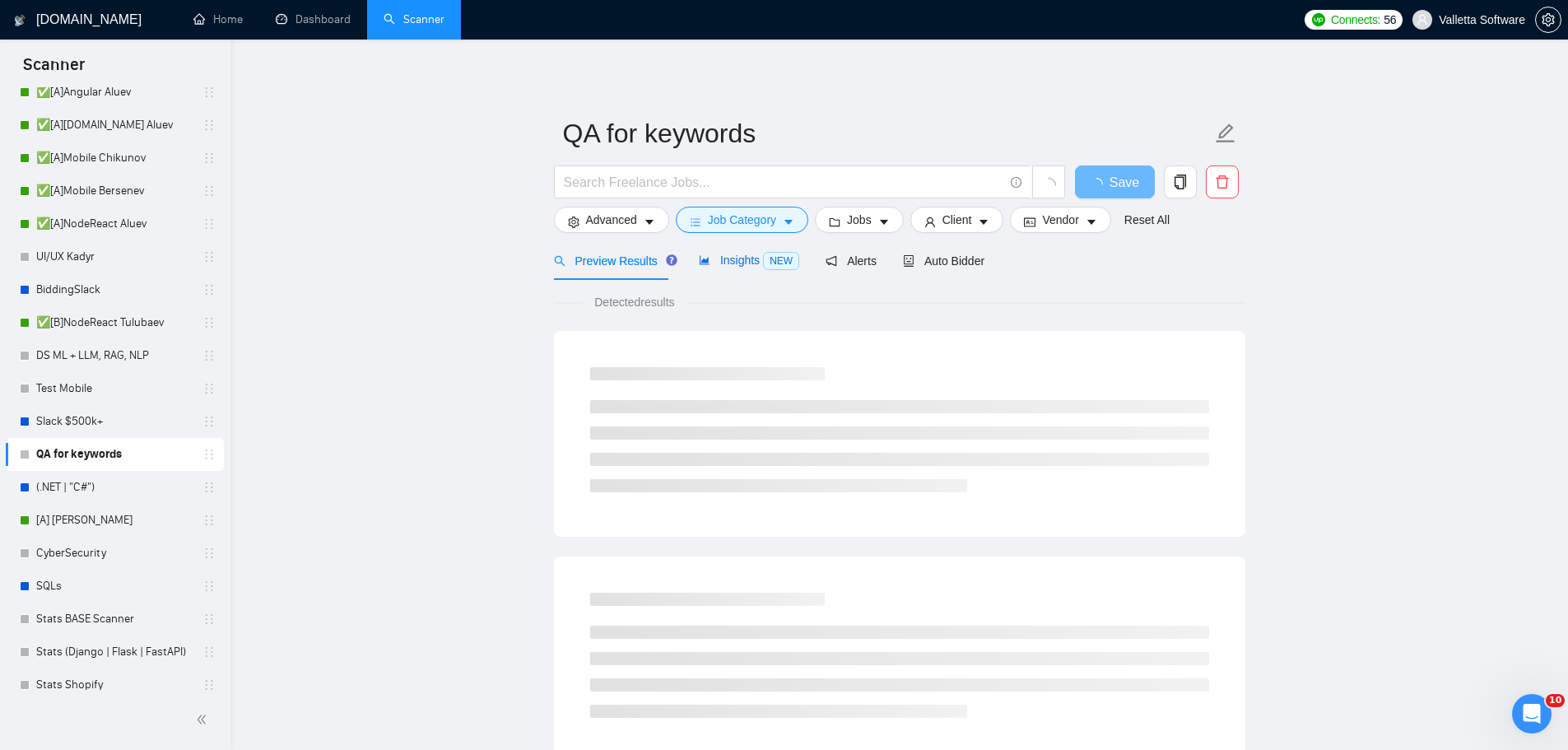
click at [763, 256] on span "NEW" at bounding box center [780, 261] width 36 height 19
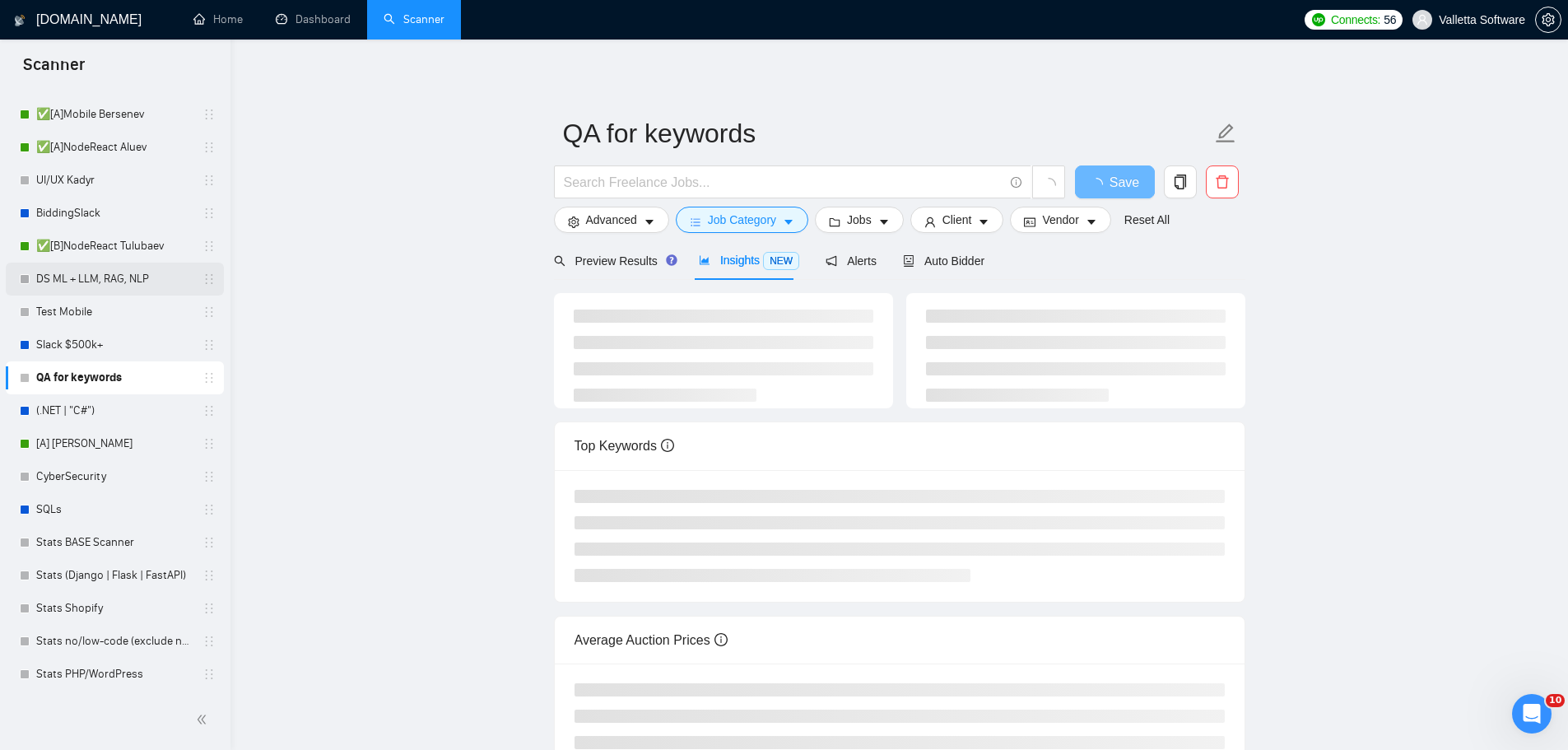
scroll to position [730, 0]
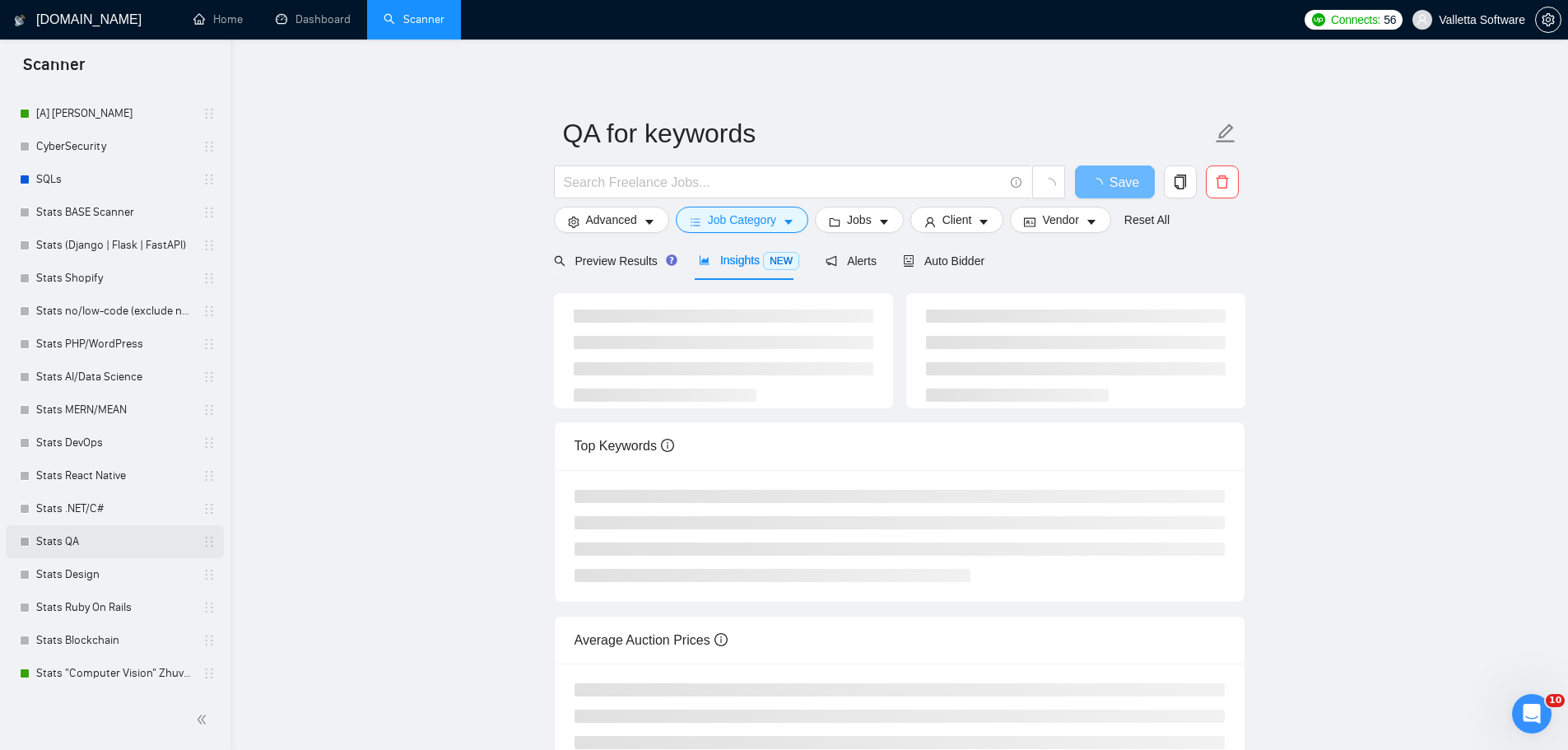
click at [60, 542] on link "Stats QA" at bounding box center [114, 541] width 157 height 33
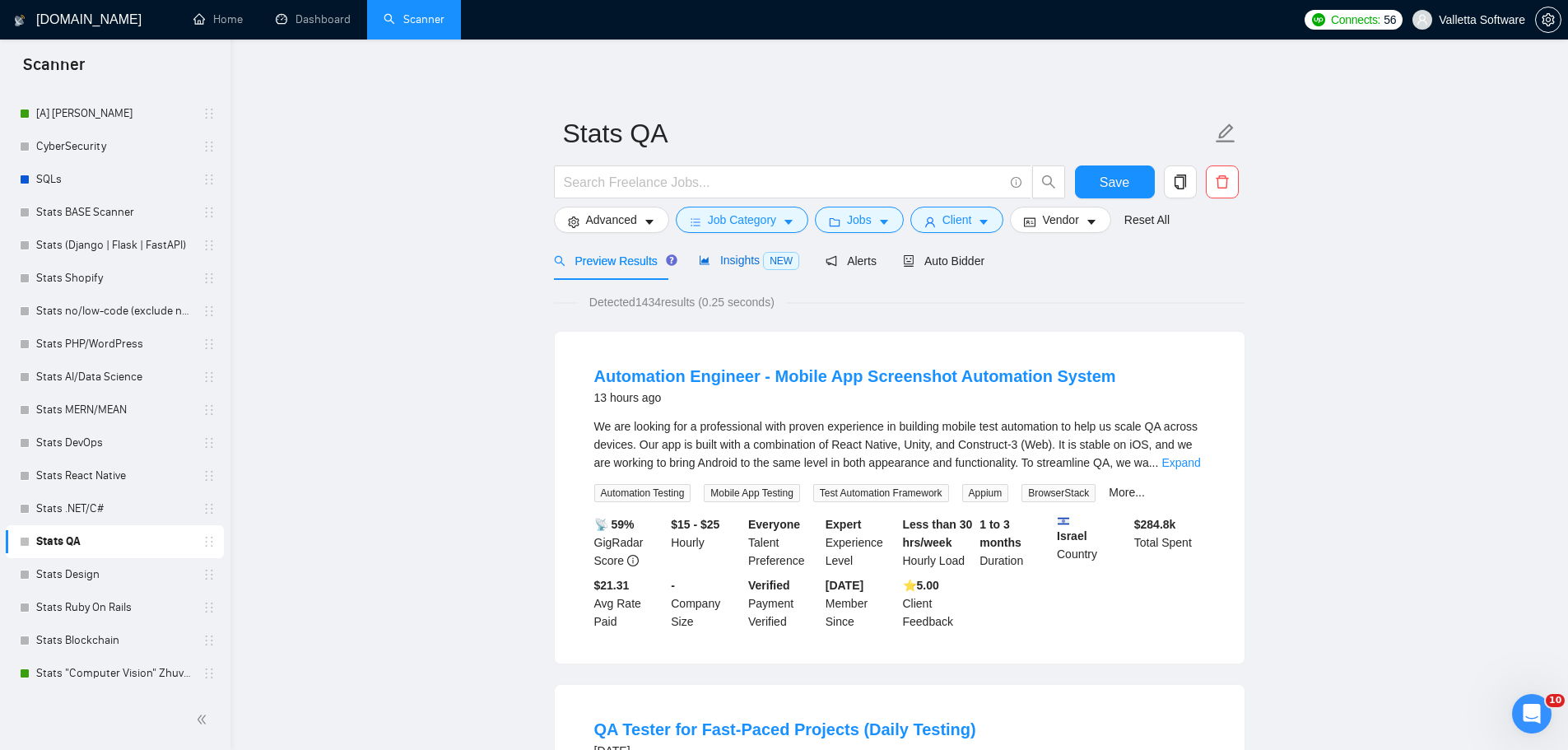
click at [710, 263] on span "Insights NEW" at bounding box center [748, 260] width 100 height 13
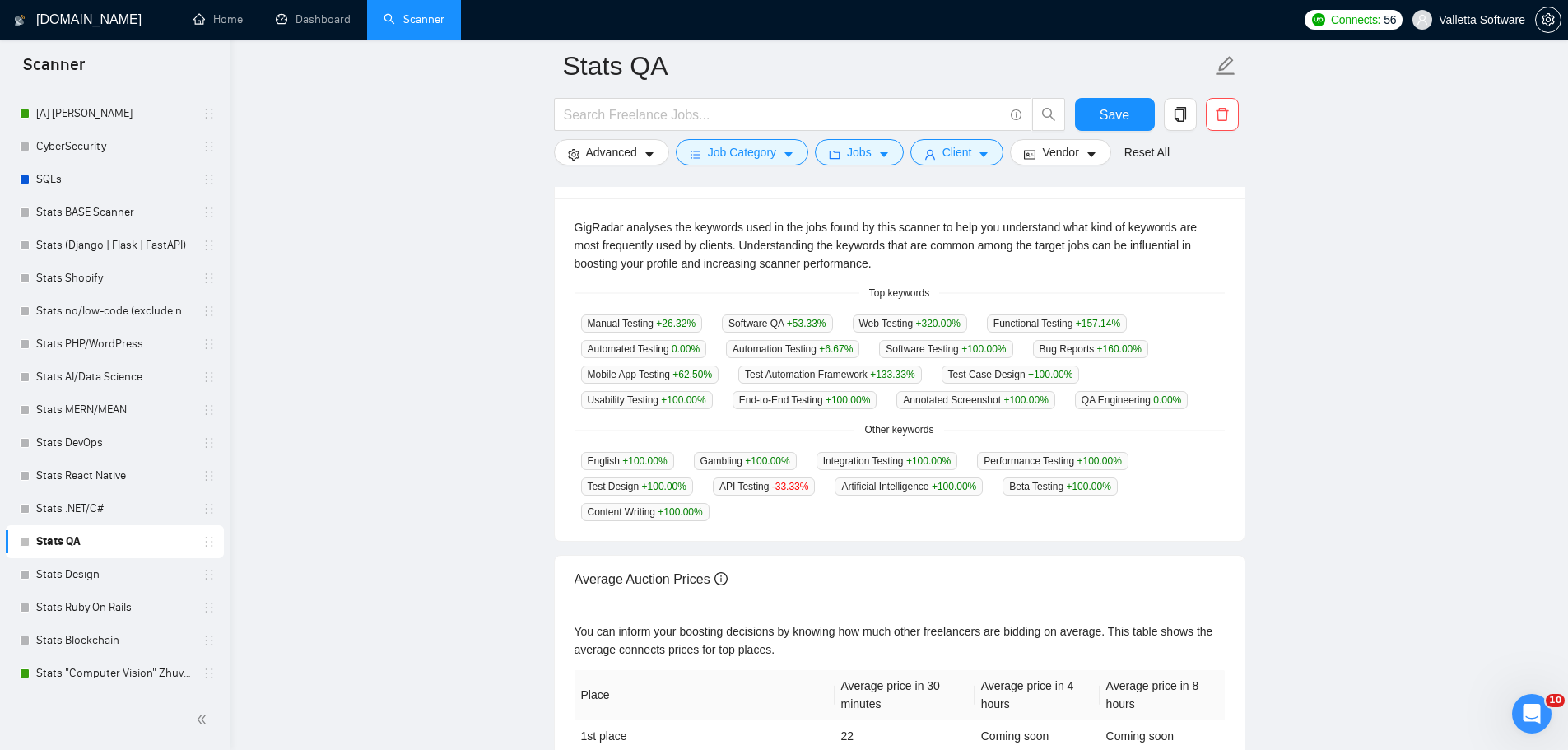
scroll to position [329, 0]
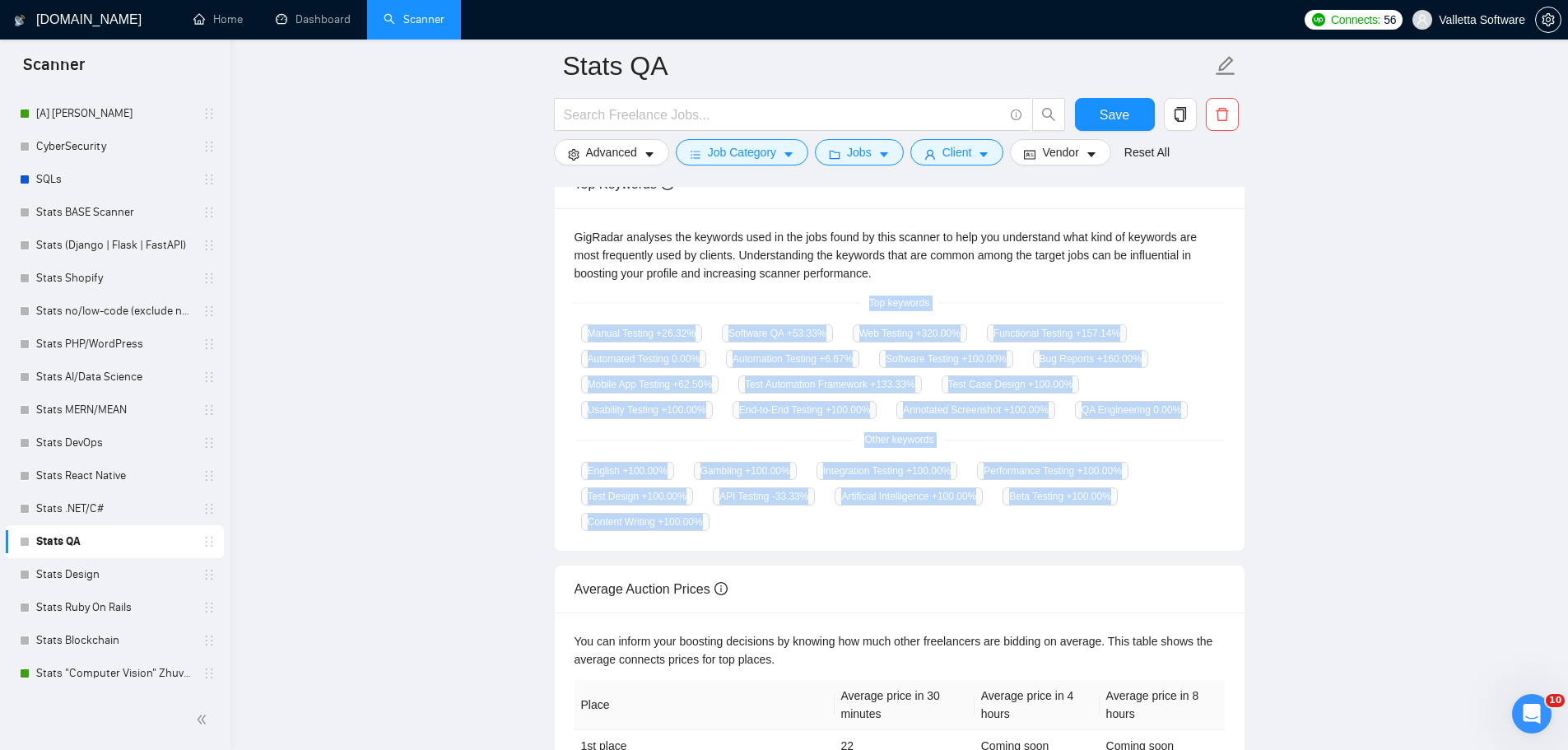
copy div "Top keywords Manual Testing +26.32 % Software QA +53.33 % Web Testing +320.00 %…"
drag, startPoint x: 861, startPoint y: 295, endPoint x: 933, endPoint y: 522, distance: 238.1
click at [933, 525] on div "GigRadar analyses the keywords used in the jobs found by this scanner to help y…" at bounding box center [899, 380] width 689 height 343
